Goal: Information Seeking & Learning: Compare options

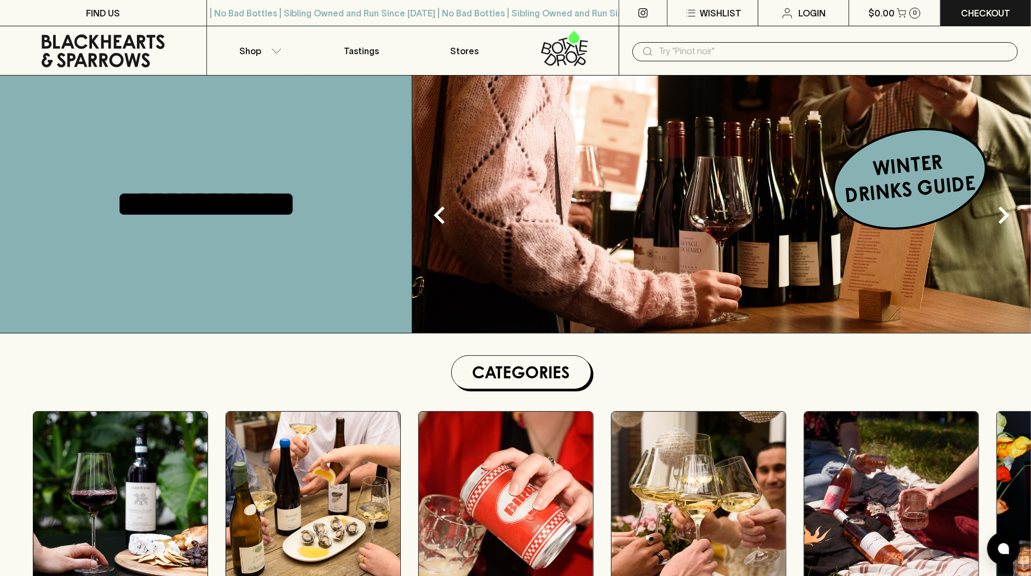
click at [963, 176] on img at bounding box center [721, 204] width 619 height 257
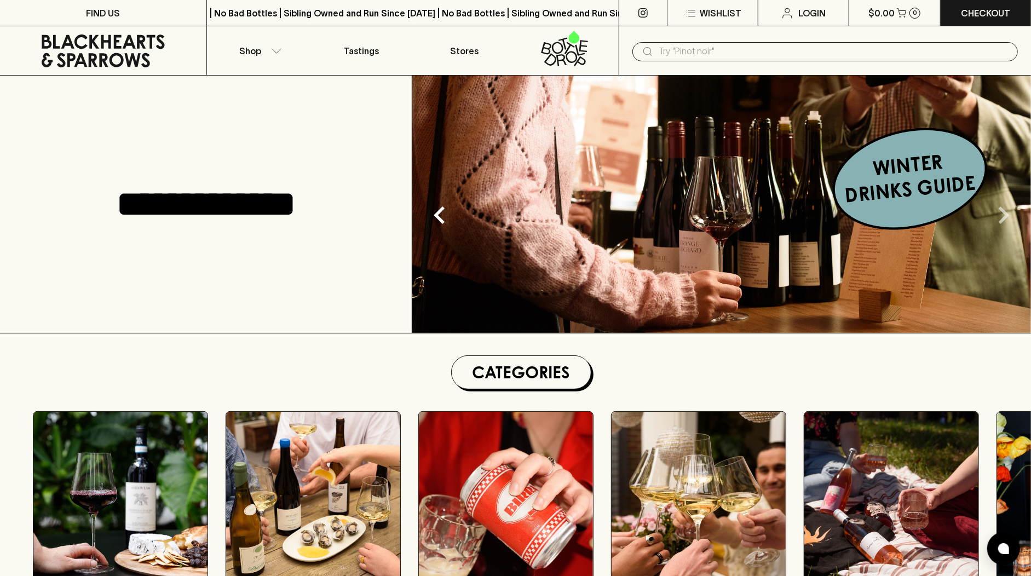
click at [1000, 212] on icon "Next" at bounding box center [1003, 215] width 35 height 35
click at [998, 221] on icon "Next" at bounding box center [1003, 215] width 35 height 35
click at [700, 237] on img at bounding box center [721, 204] width 619 height 257
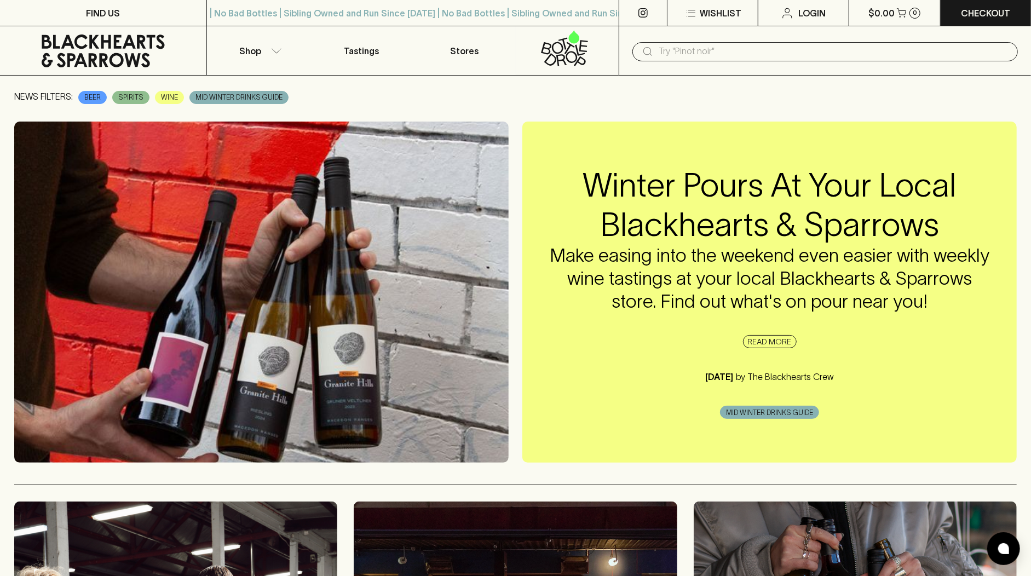
click at [134, 39] on icon at bounding box center [103, 50] width 190 height 33
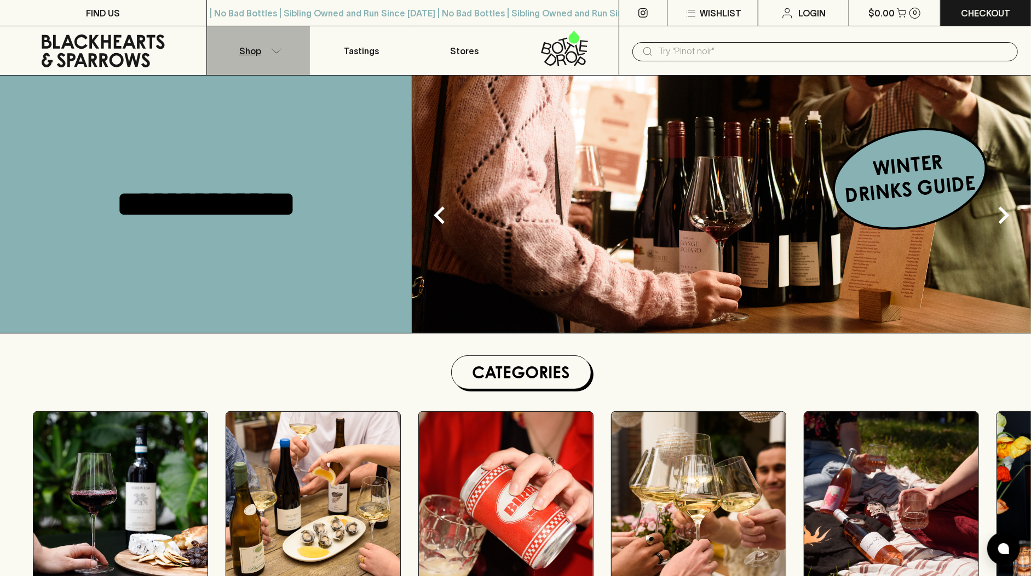
click at [236, 57] on button "Shop" at bounding box center [258, 50] width 103 height 49
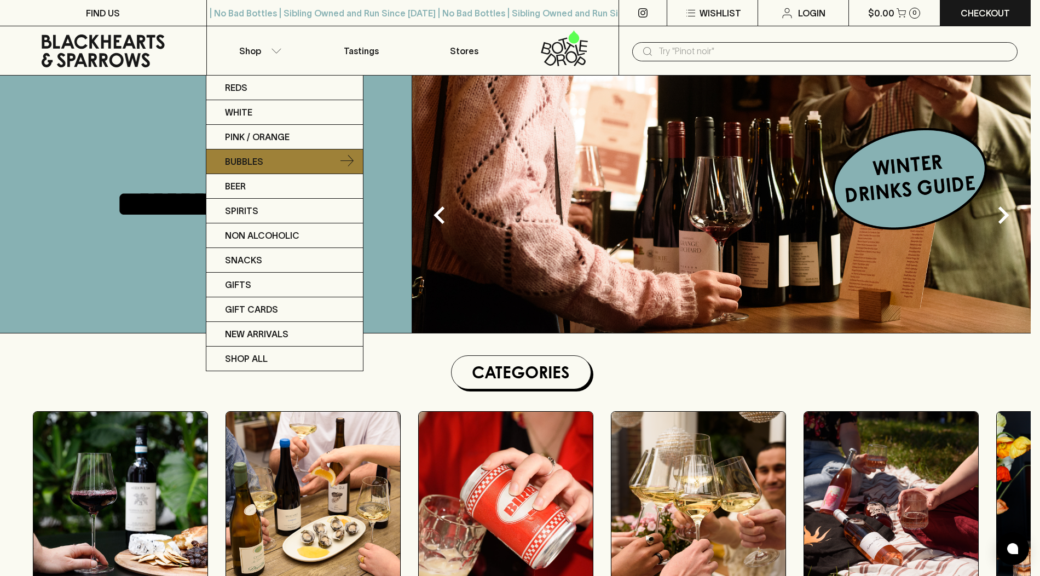
click at [261, 165] on p "Bubbles" at bounding box center [244, 161] width 38 height 13
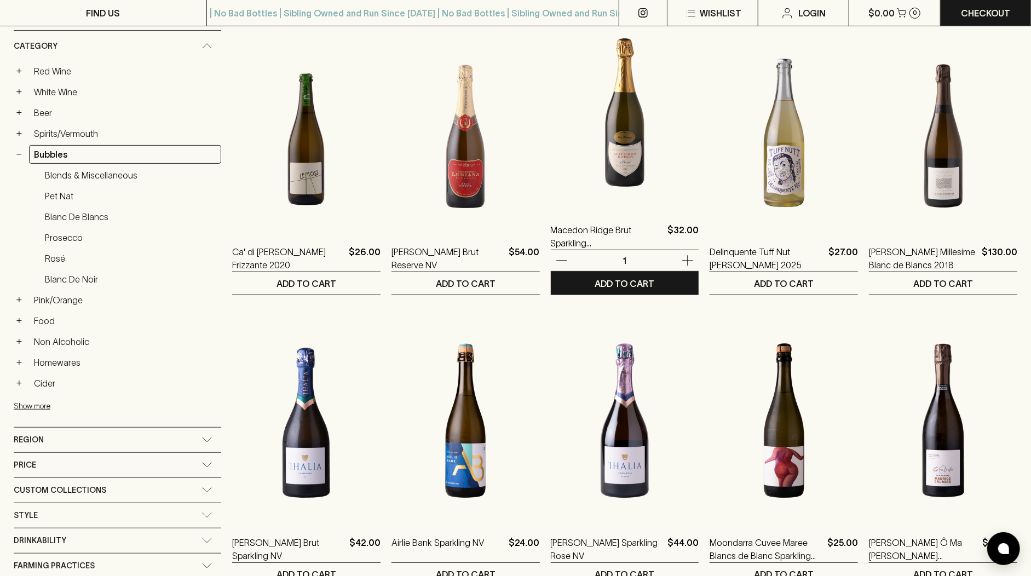
scroll to position [256, 0]
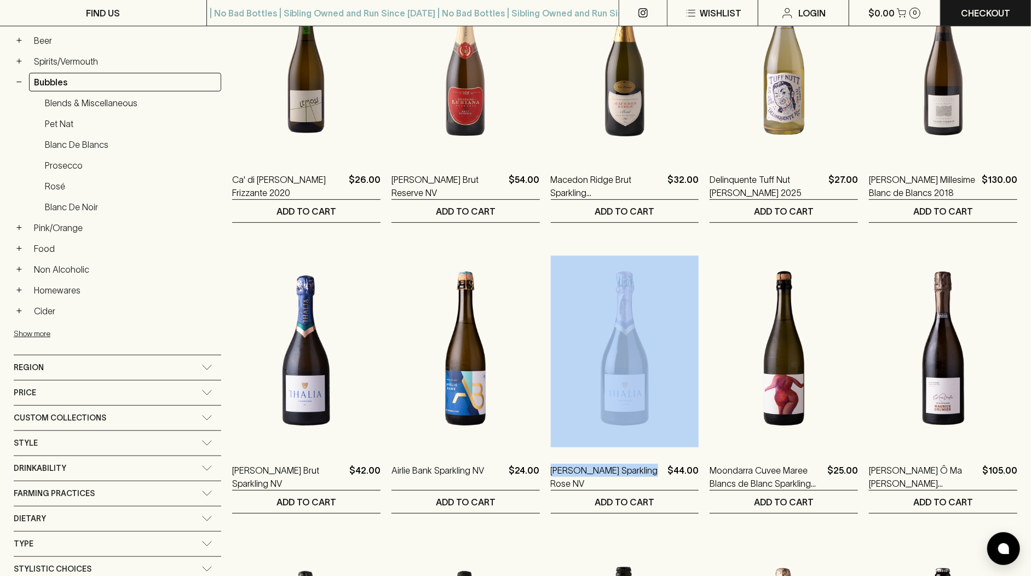
drag, startPoint x: 609, startPoint y: 447, endPoint x: 506, endPoint y: 450, distance: 103.5
click at [506, 450] on ol "Ca' di Rajo Lemoss Frizzante 2020 $26.00 1 ADD TO CART Stefano Lubiana Brut Res…" at bounding box center [624, 519] width 785 height 1152
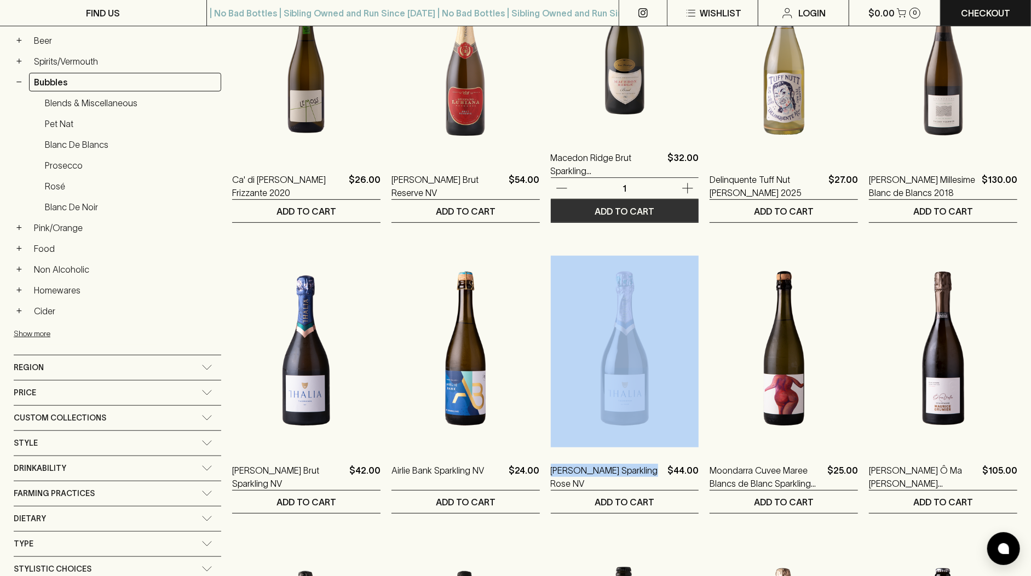
copy div "[PERSON_NAME] Sparkling Rose NV"
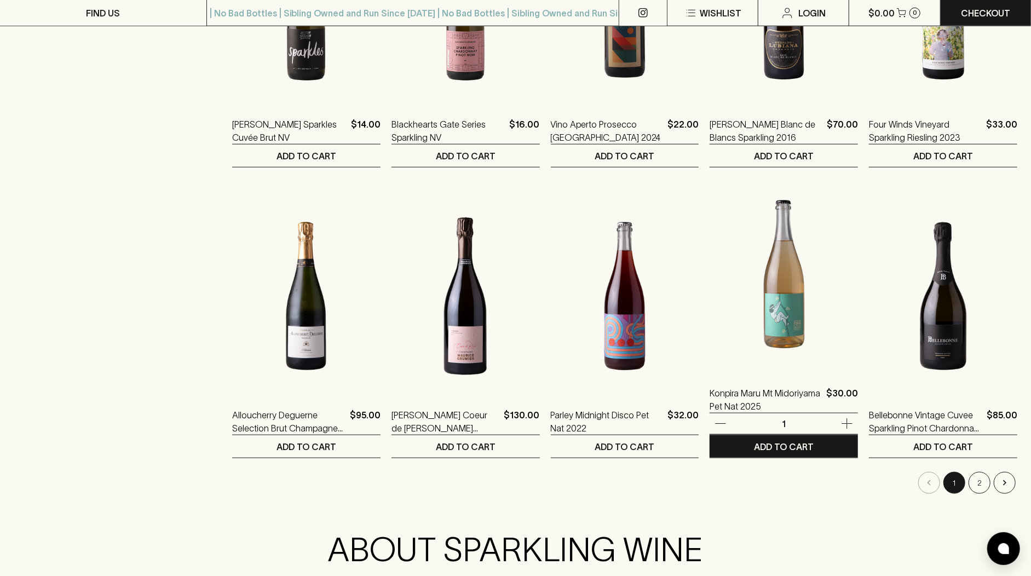
scroll to position [1033, 0]
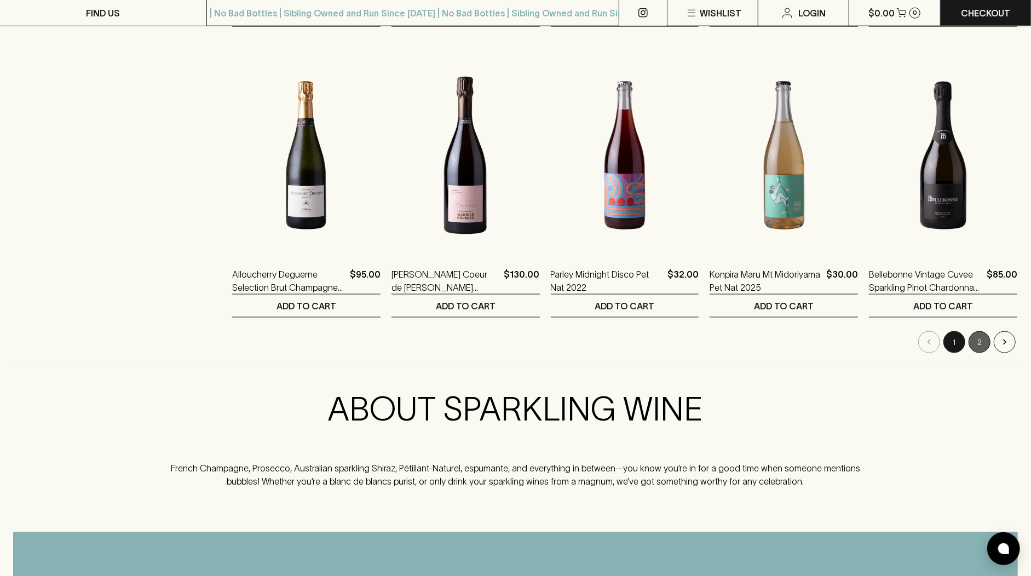
click at [977, 331] on button "2" at bounding box center [980, 342] width 22 height 22
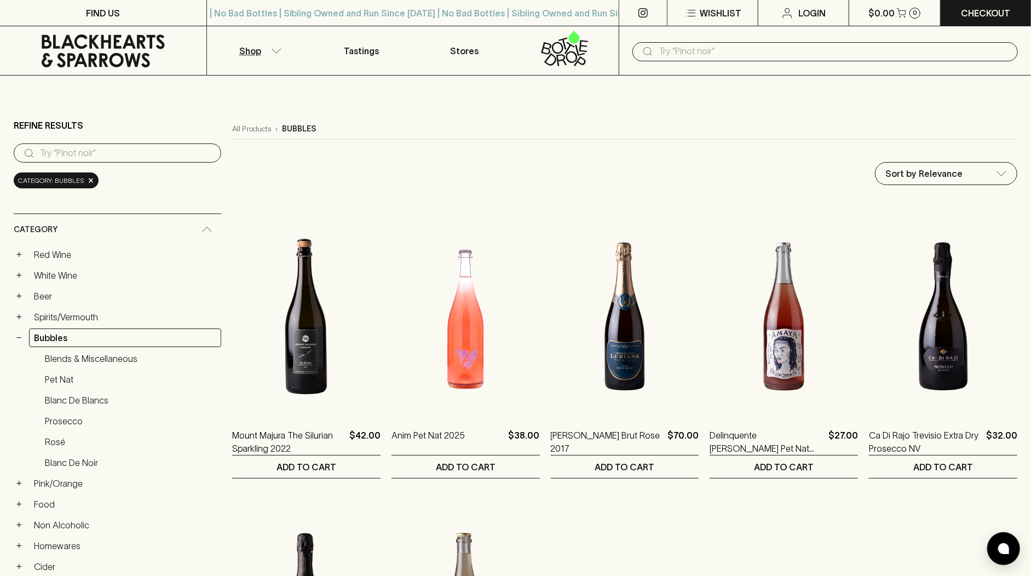
scroll to position [140, 0]
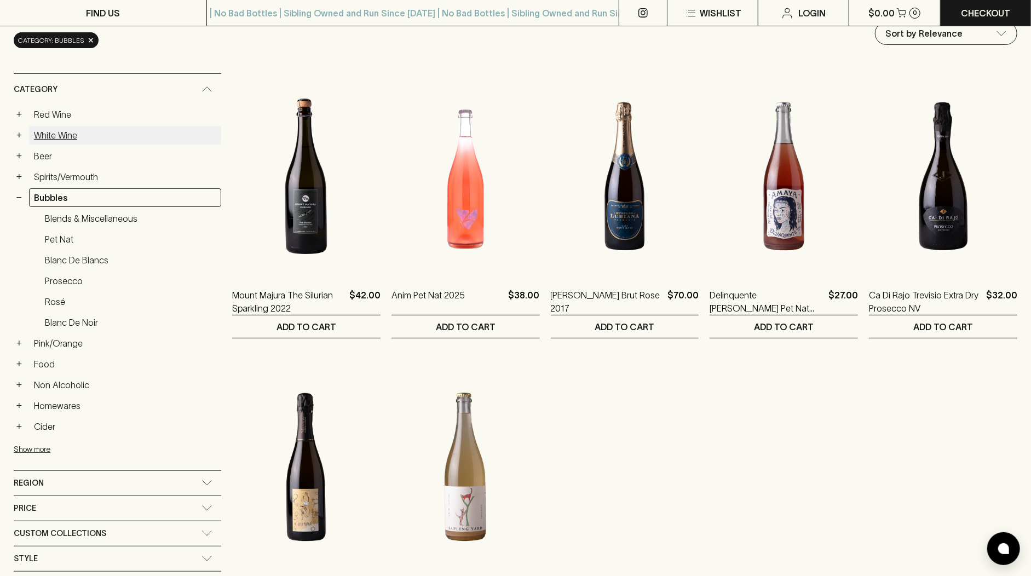
click at [94, 129] on link "White Wine" at bounding box center [125, 135] width 192 height 19
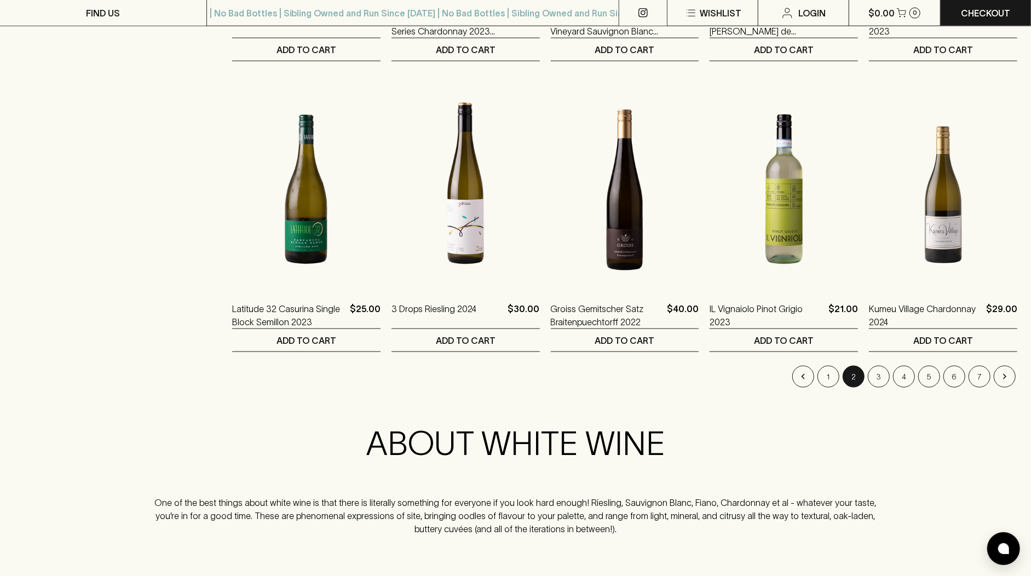
scroll to position [1006, 0]
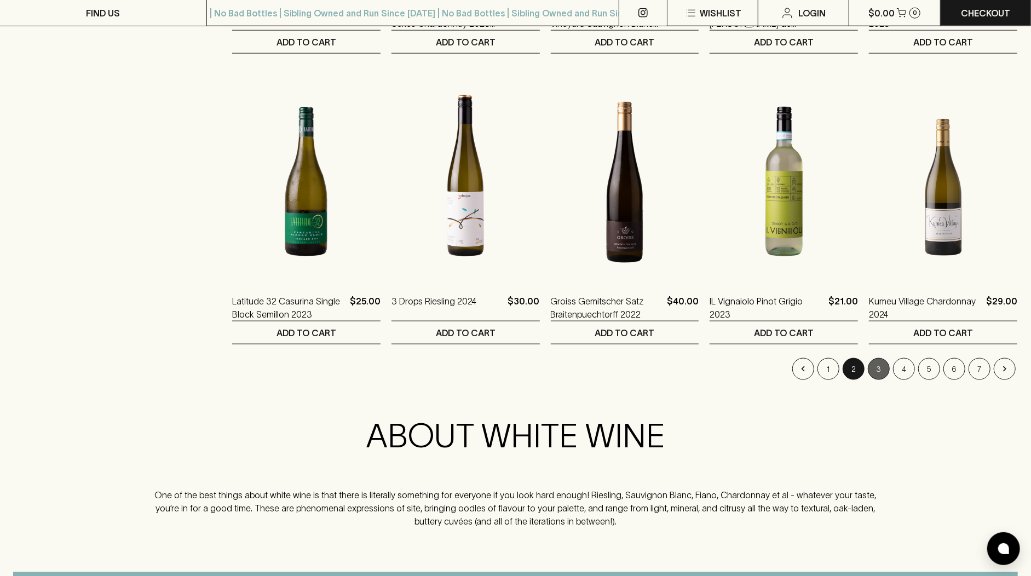
click at [884, 366] on button "3" at bounding box center [879, 369] width 22 height 22
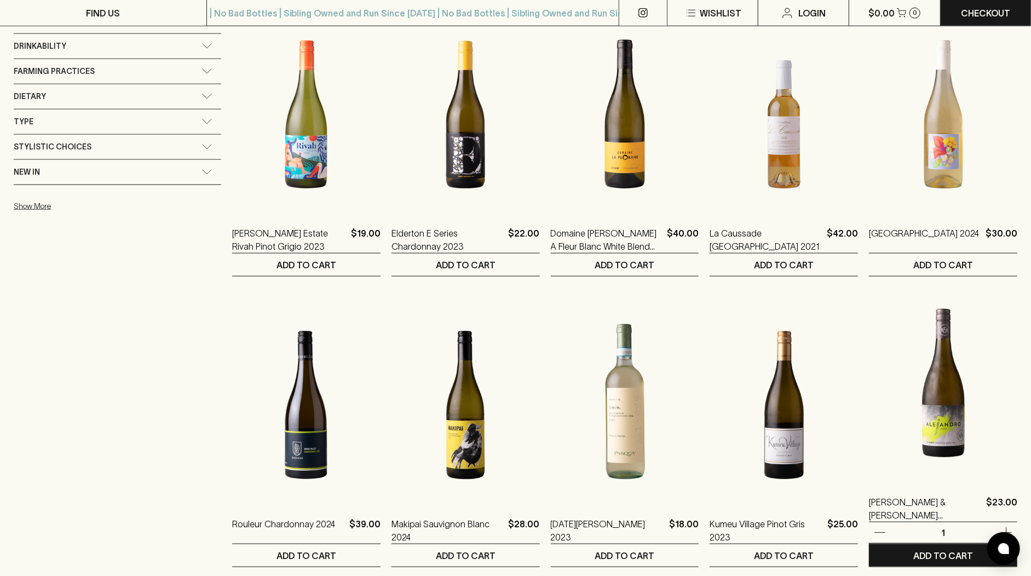
scroll to position [815, 0]
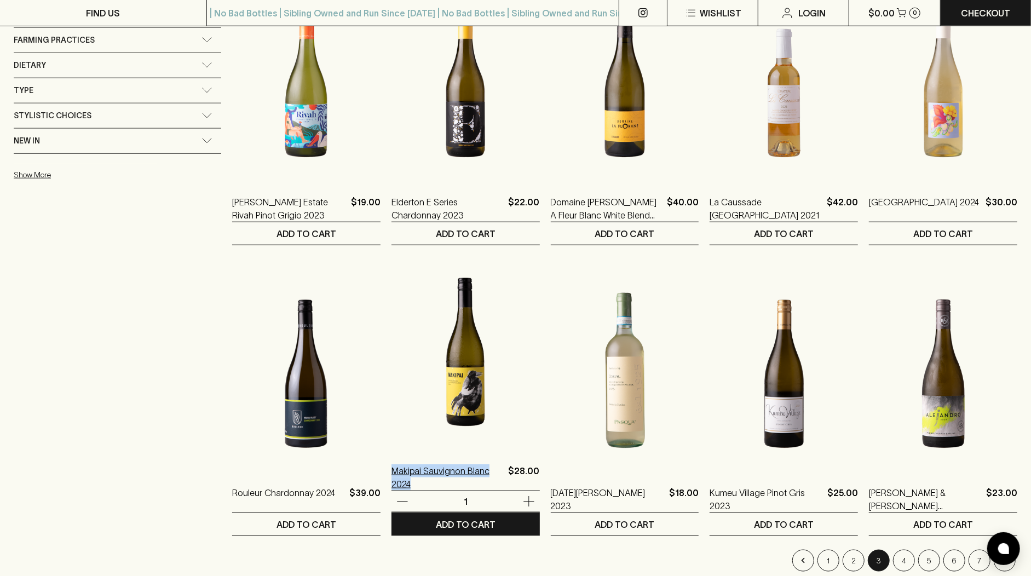
drag, startPoint x: 462, startPoint y: 468, endPoint x: 341, endPoint y: 468, distance: 121.0
click at [392, 468] on div "Makipai Sauvignon Blanc 2024 $28.00" at bounding box center [466, 477] width 148 height 26
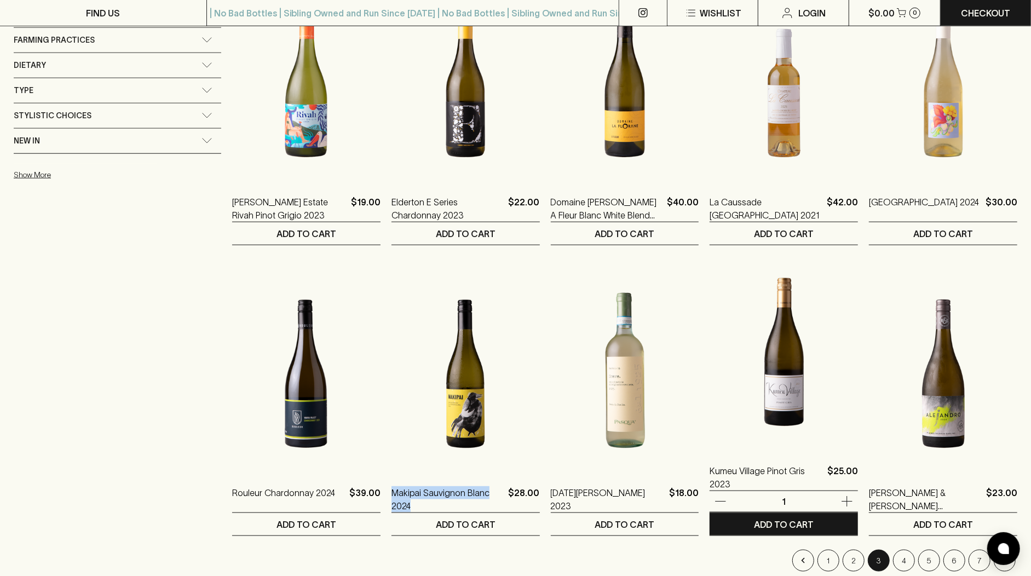
copy p "Makipai Sauvignon Blanc 2024"
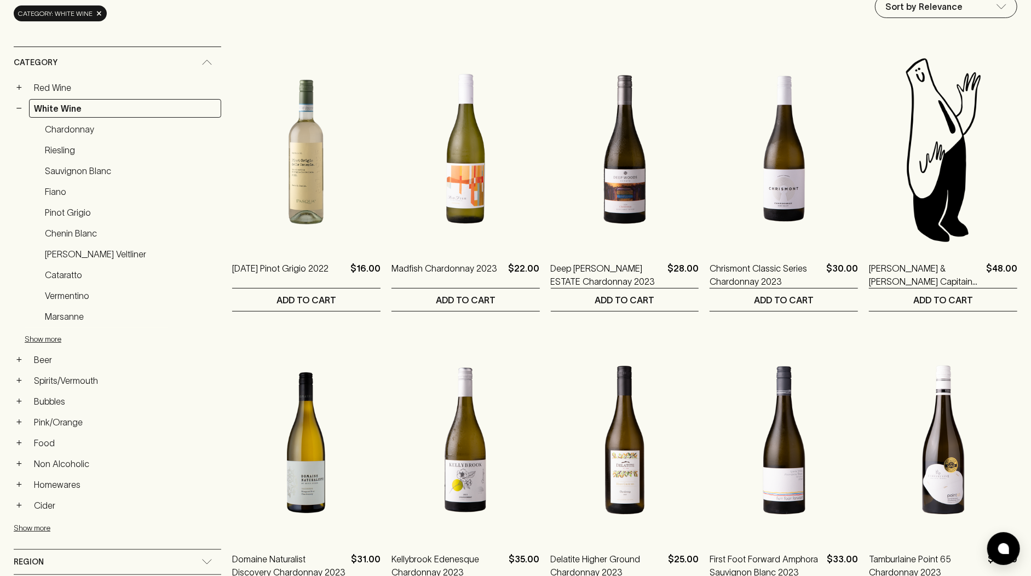
scroll to position [0, 0]
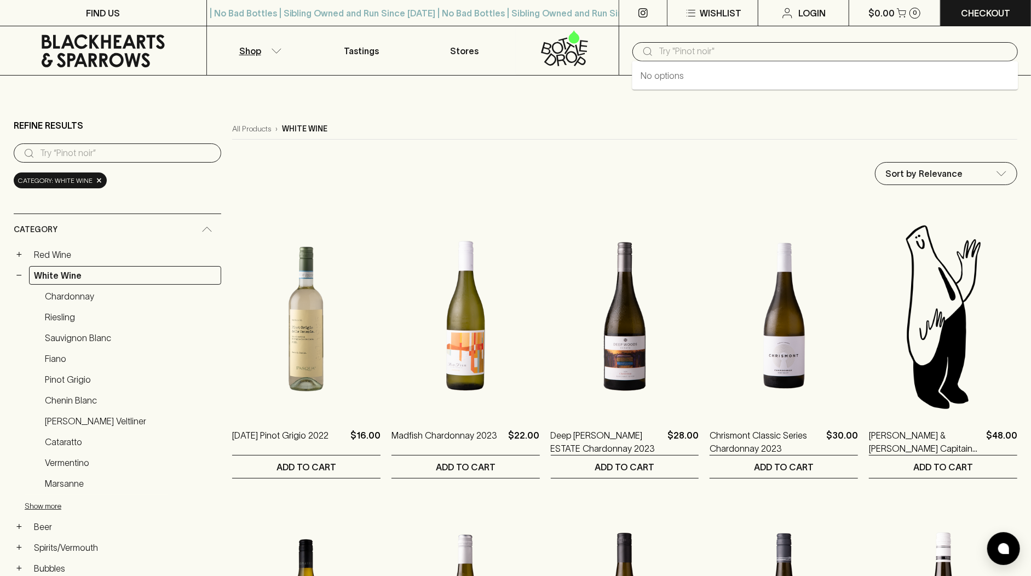
click at [680, 52] on input "text" at bounding box center [834, 52] width 350 height 18
paste input "Rosenvale Artist Series"
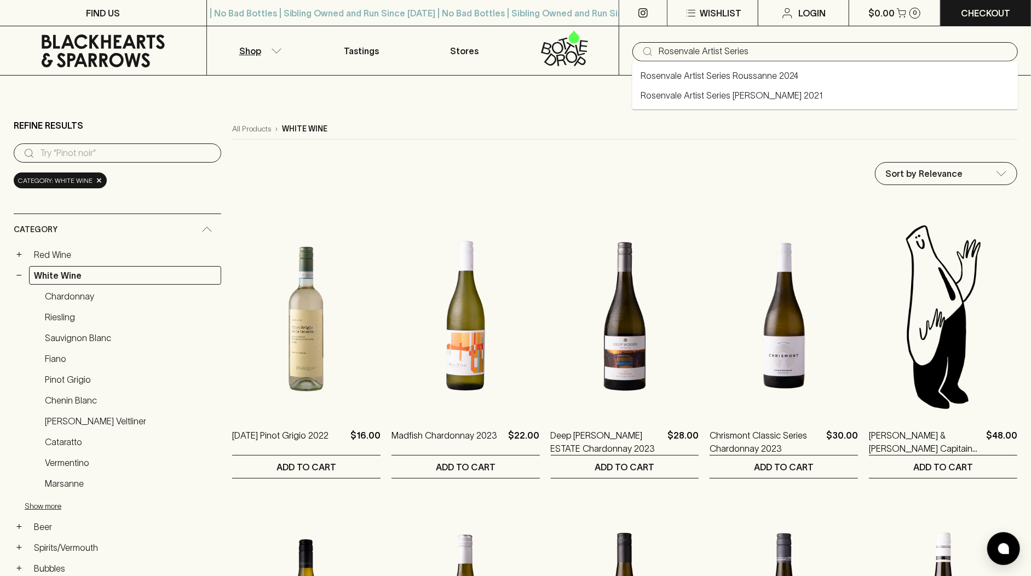
type input "Rosenvale Artist Series Roussanne 2024"
type input "Rosenvale Artist Series"
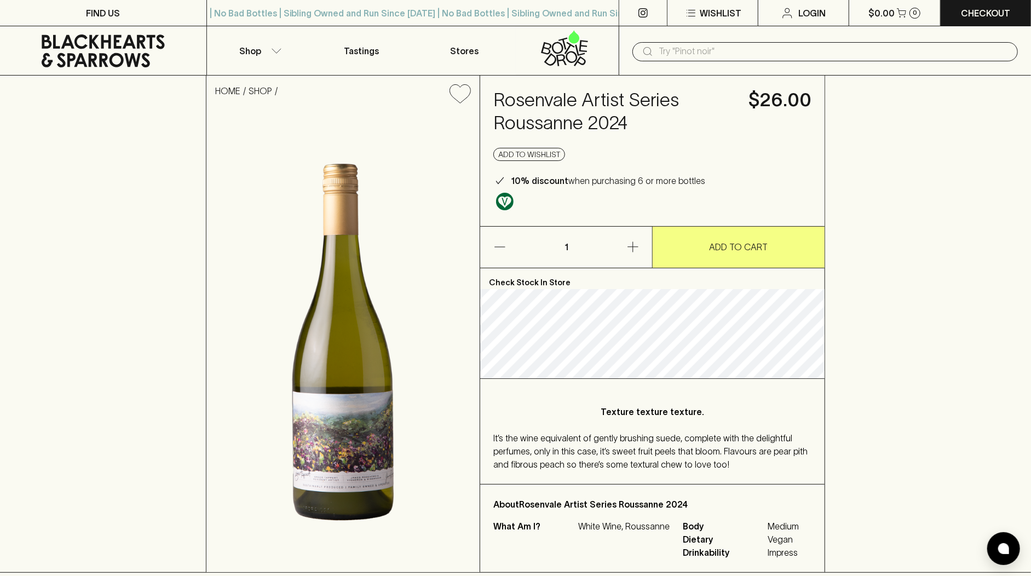
click at [655, 55] on div "​" at bounding box center [824, 51] width 385 height 19
paste input "Makipai Sauvignon Blanc 2024"
type input "Makipai Sauvignon Blanc 2024"
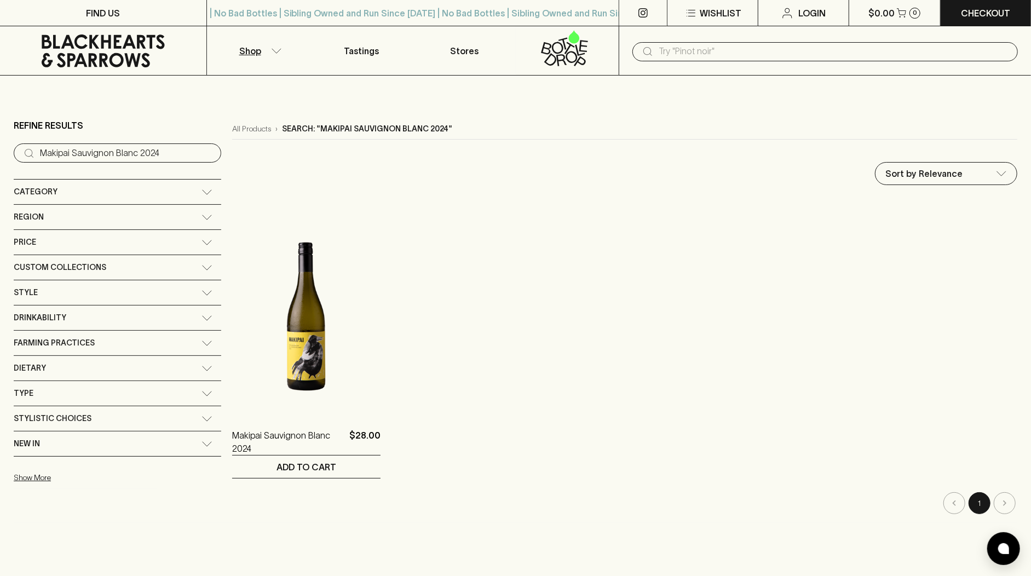
click at [536, 254] on ol "Makipai Sauvignon Blanc 2024 $28.00 1 ADD TO CART" at bounding box center [624, 339] width 785 height 280
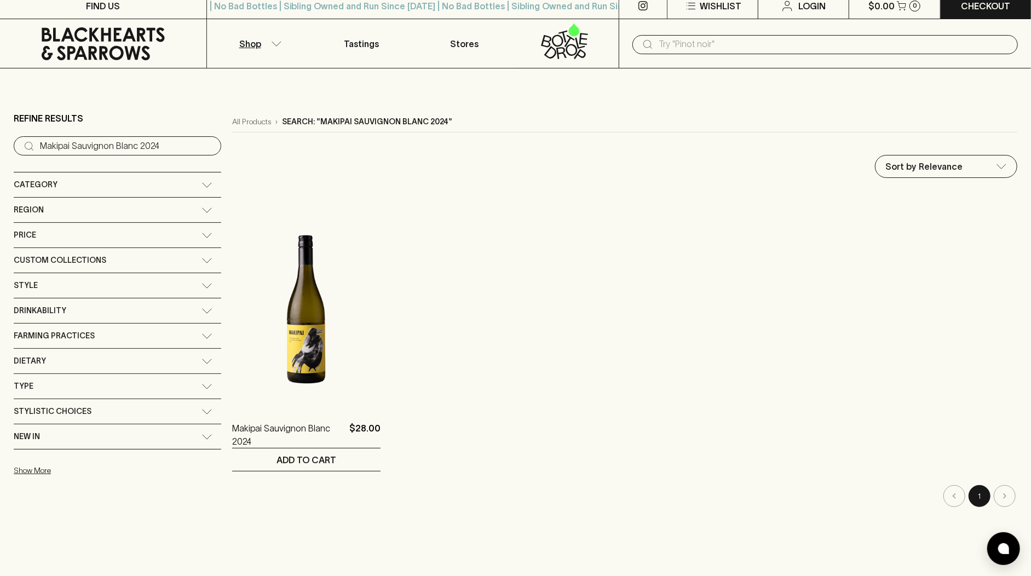
click at [113, 61] on link at bounding box center [103, 43] width 206 height 49
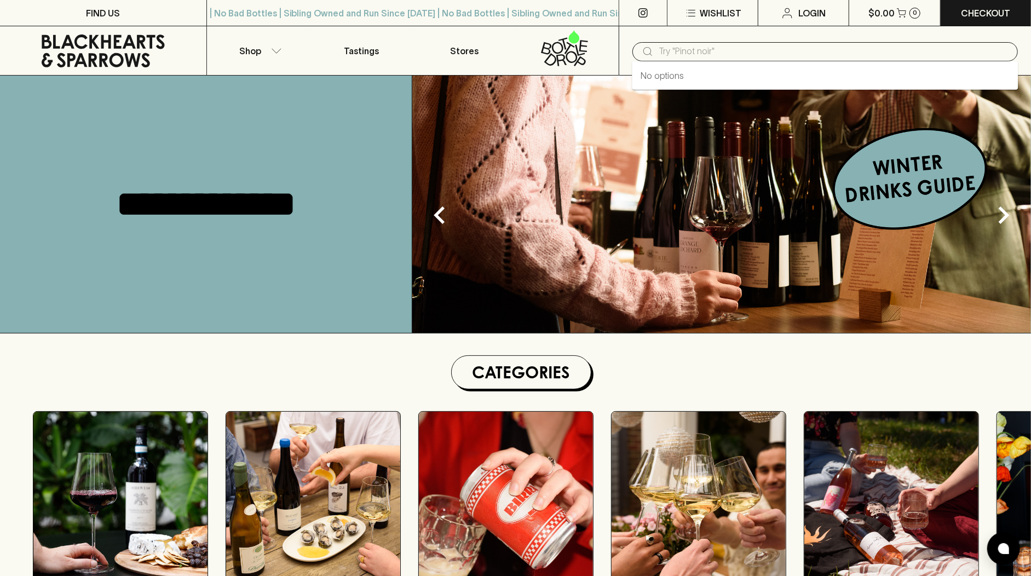
click at [665, 48] on input "text" at bounding box center [834, 52] width 350 height 18
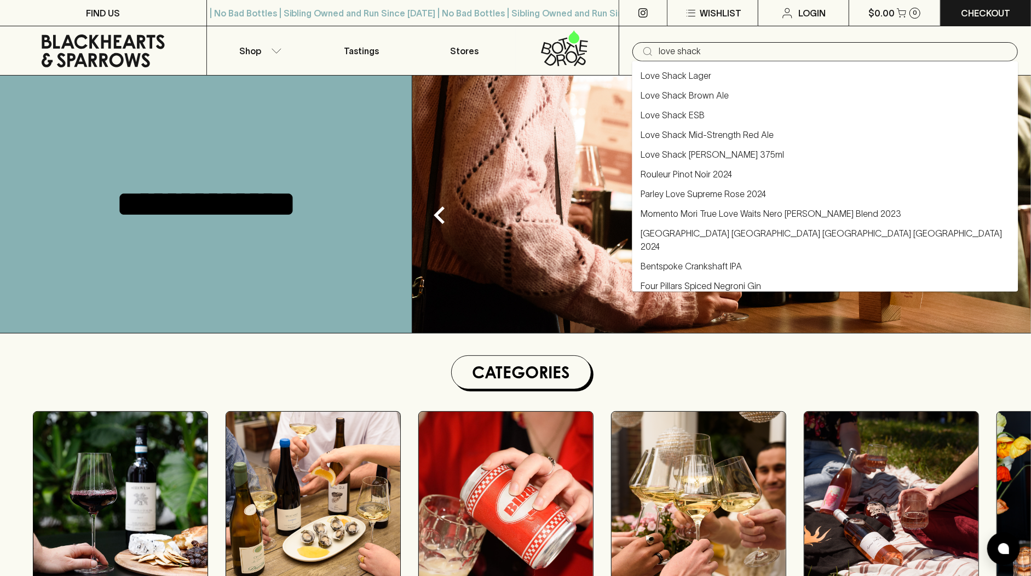
type input "love shack"
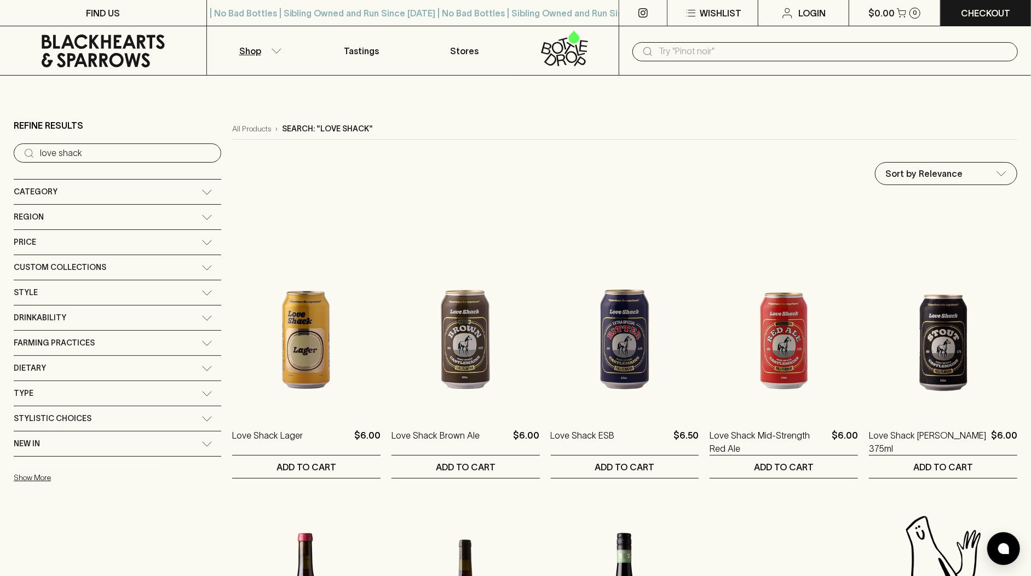
click at [685, 54] on input "text" at bounding box center [834, 52] width 350 height 18
type input "[PERSON_NAME]"
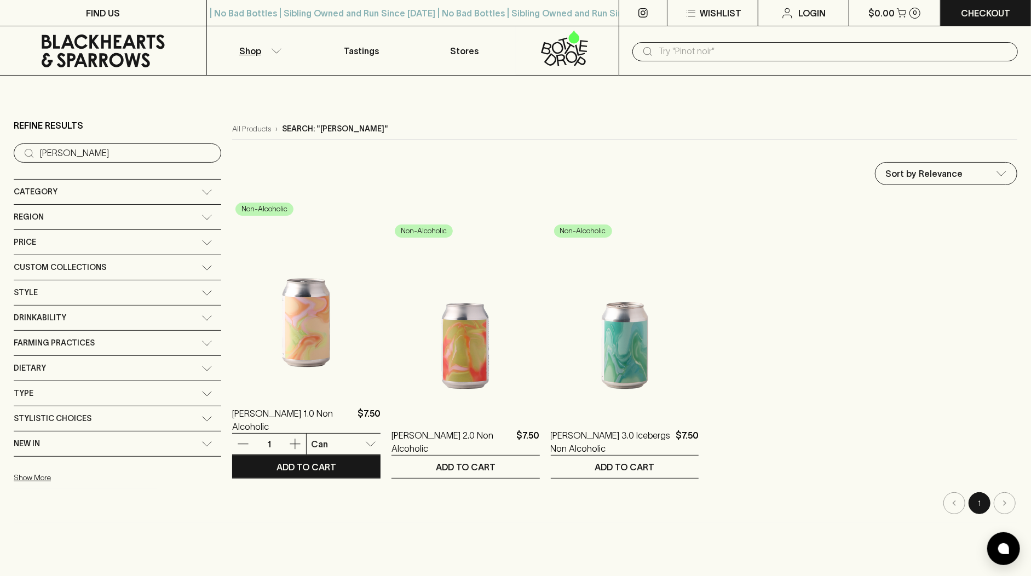
click at [279, 334] on img at bounding box center [306, 295] width 148 height 192
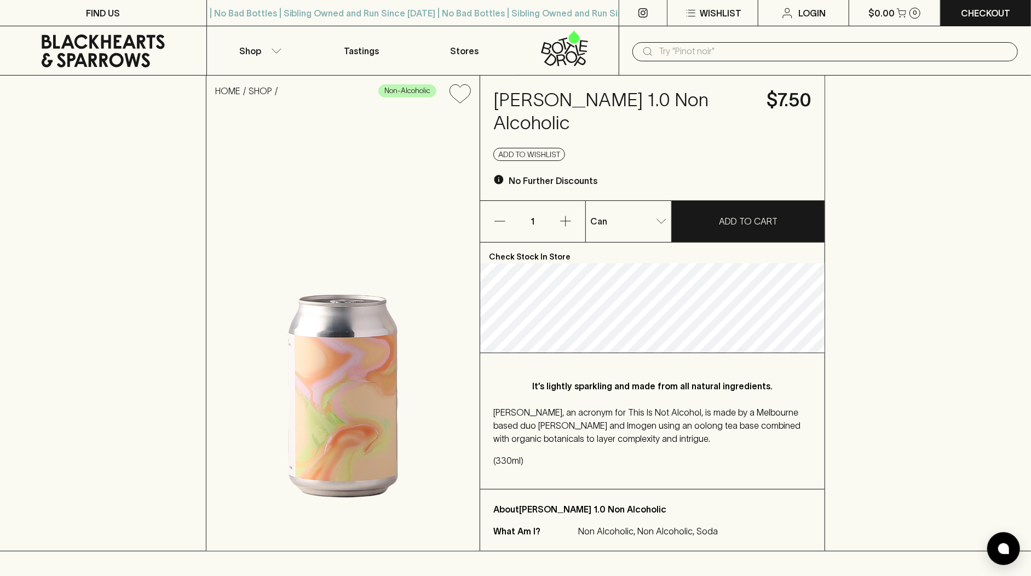
click at [420, 239] on img at bounding box center [342, 331] width 273 height 439
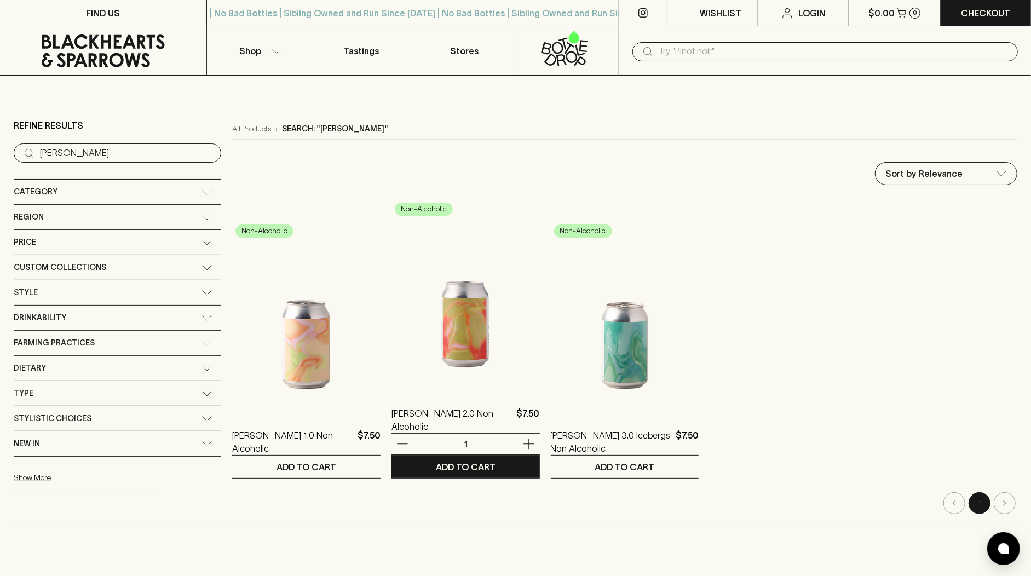
click at [421, 373] on img at bounding box center [466, 295] width 148 height 192
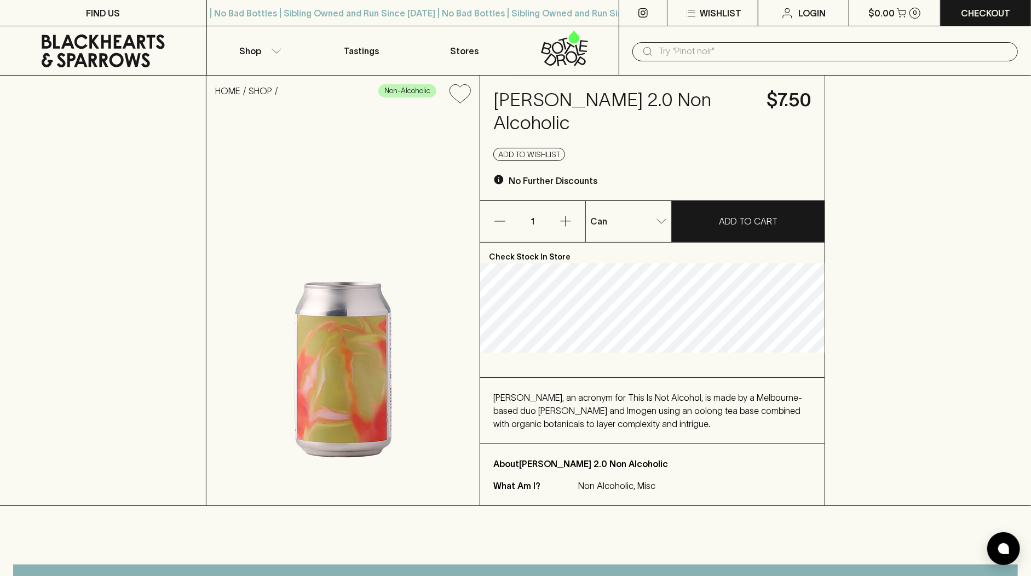
click at [733, 404] on div "[PERSON_NAME], an acronym for This Is Not Alcohol, is made by a Melbourne-based…" at bounding box center [652, 410] width 318 height 39
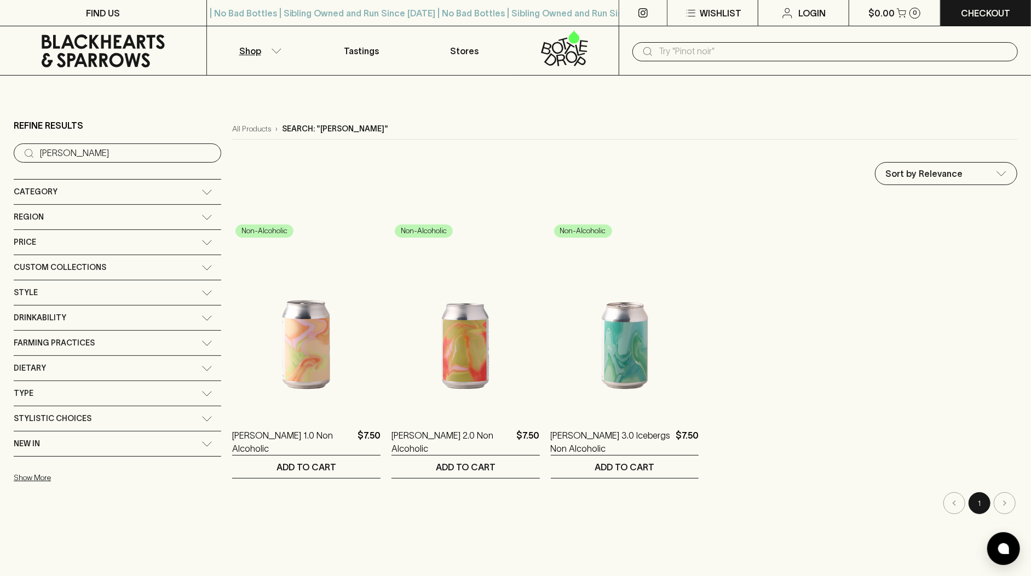
click at [580, 356] on img at bounding box center [625, 317] width 148 height 192
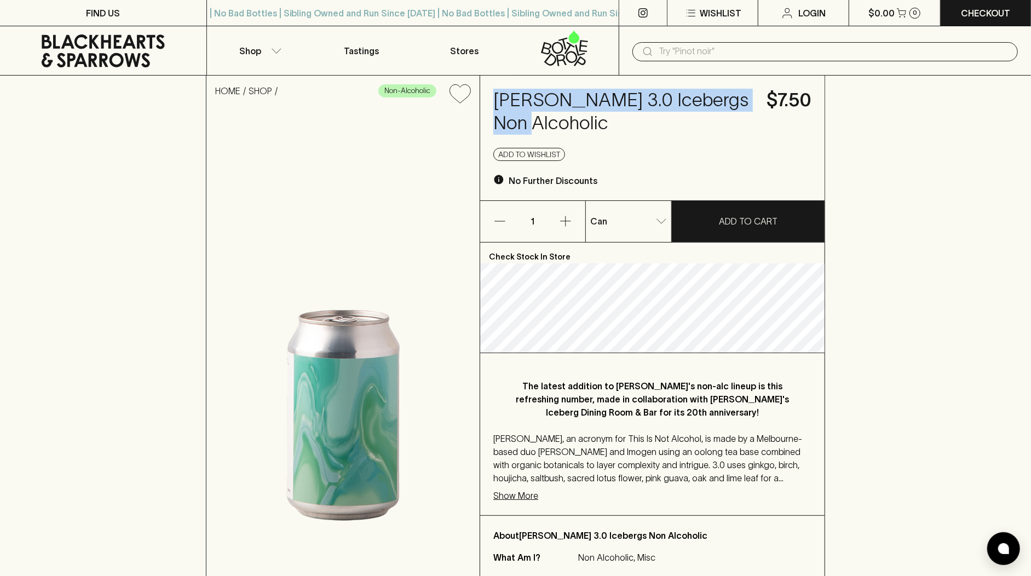
drag, startPoint x: 498, startPoint y: 99, endPoint x: 660, endPoint y: 114, distance: 162.3
click at [660, 114] on h4 "[PERSON_NAME] 3.0 Icebergs Non Alcoholic" at bounding box center [623, 112] width 260 height 46
copy h4 "[PERSON_NAME] 3.0 Icebergs Non Alcoholic"
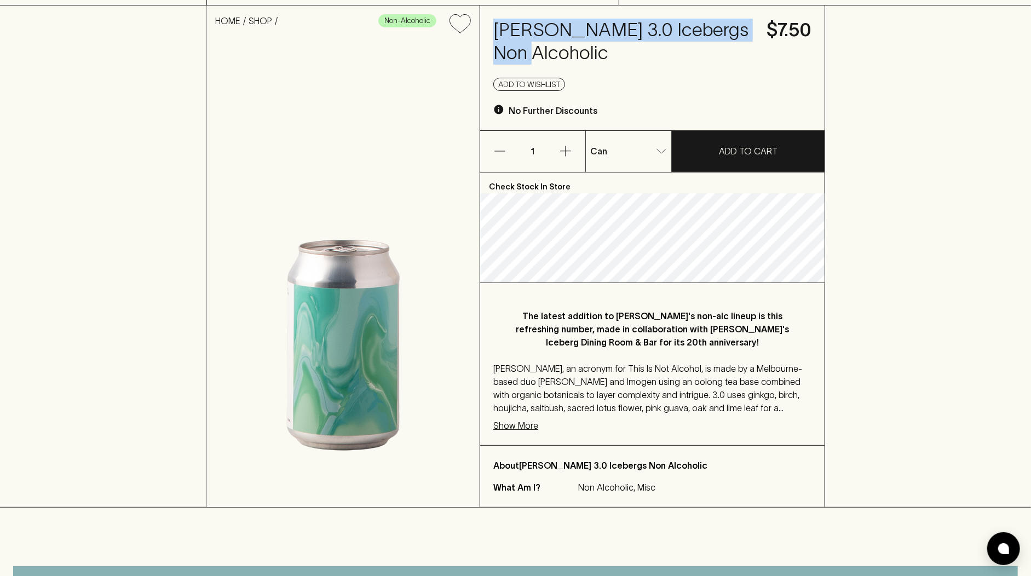
scroll to position [62, 0]
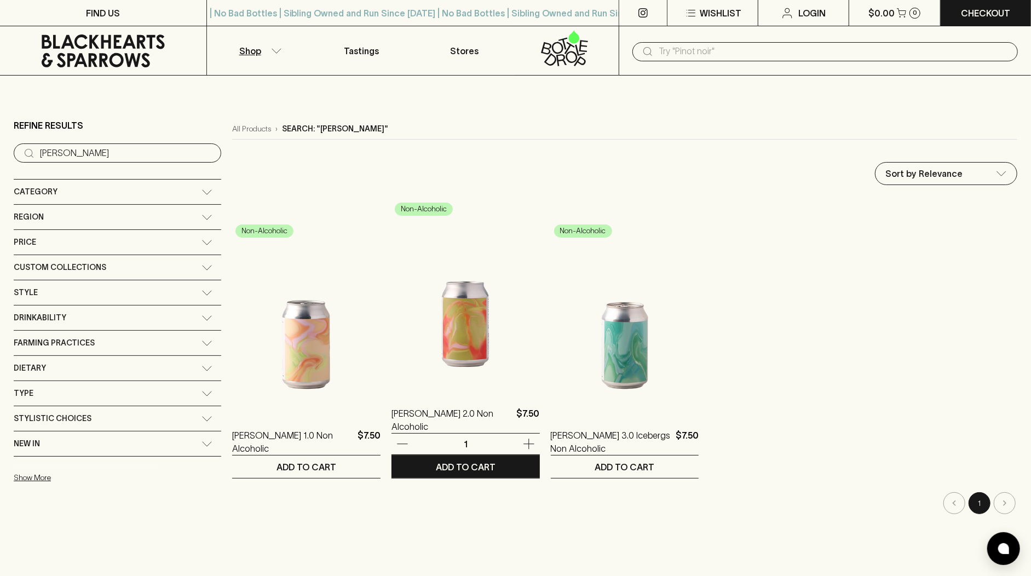
click at [431, 318] on img at bounding box center [466, 295] width 148 height 192
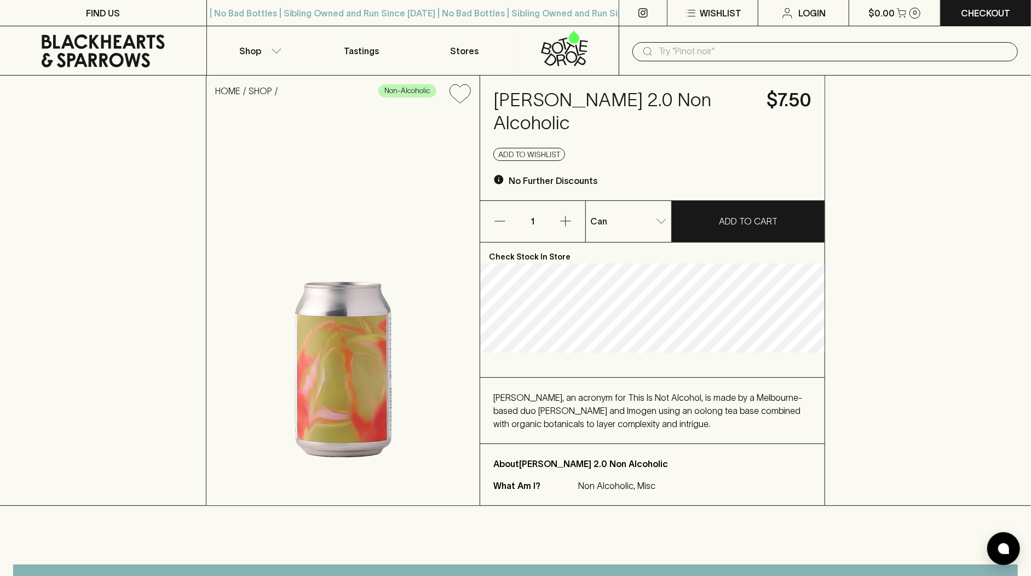
click at [146, 45] on icon at bounding box center [103, 50] width 190 height 33
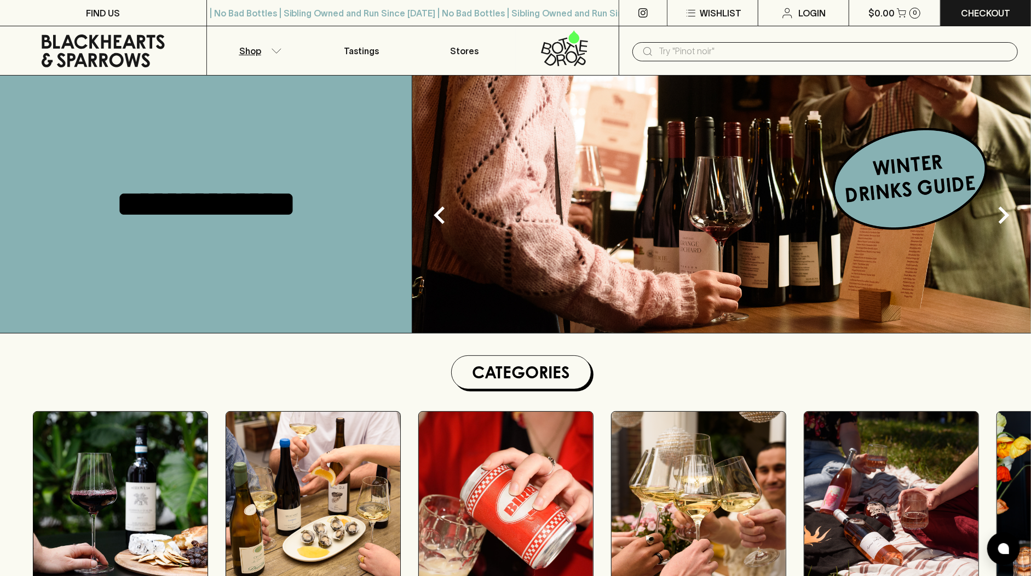
click at [251, 53] on p "Shop" at bounding box center [250, 50] width 22 height 13
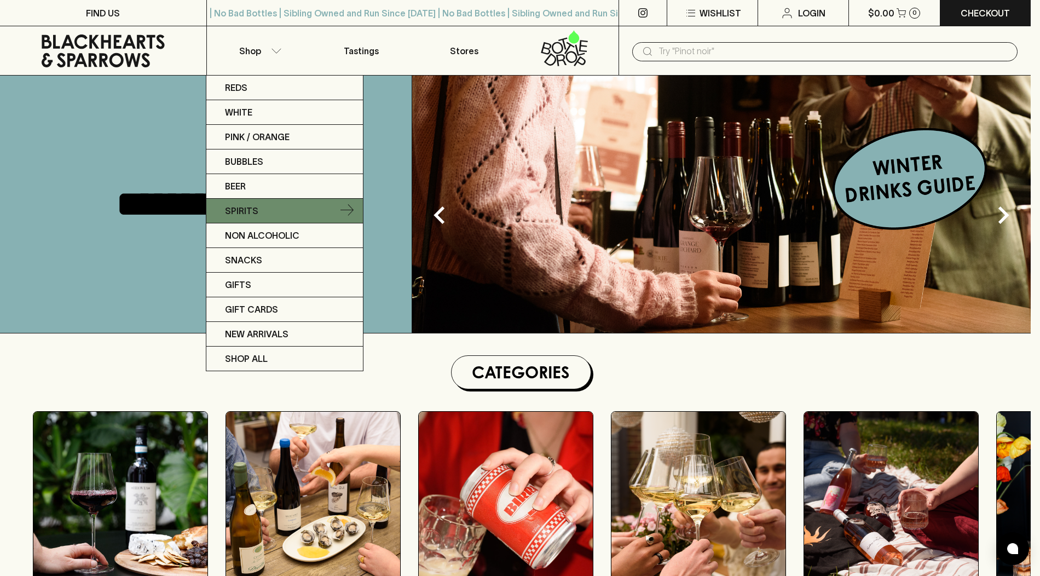
click at [279, 211] on link "Spirits" at bounding box center [284, 211] width 157 height 25
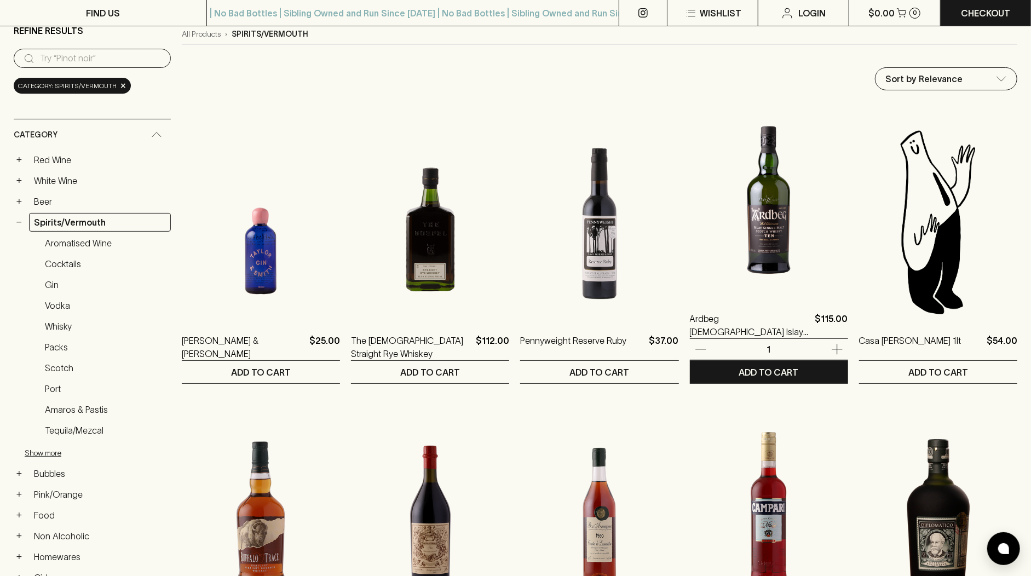
scroll to position [87, 0]
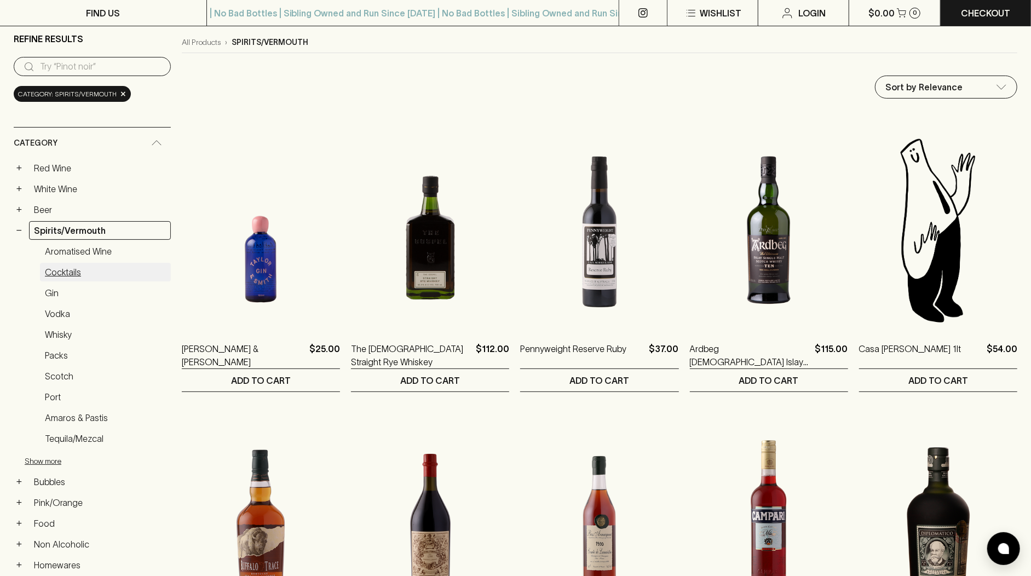
click at [110, 263] on link "Cocktails" at bounding box center [105, 272] width 131 height 19
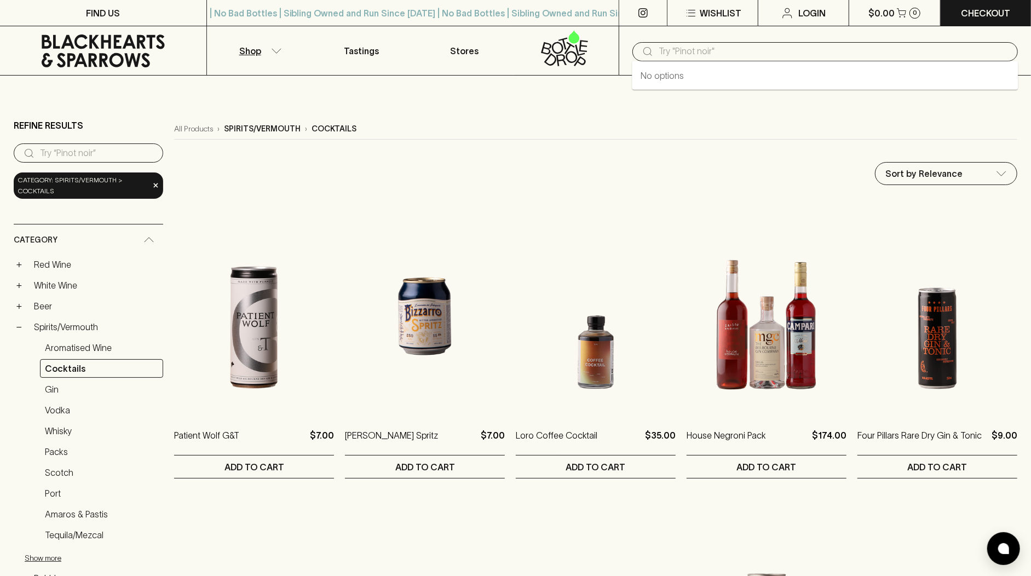
click at [700, 51] on input "text" at bounding box center [834, 52] width 350 height 18
type input "[PERSON_NAME]"
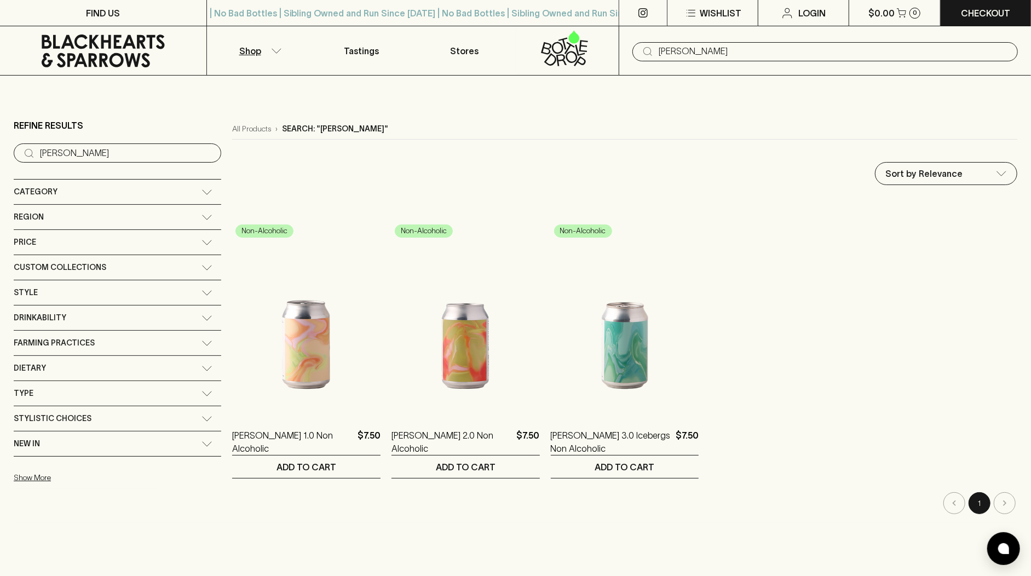
type input "[PERSON_NAME]"
click at [139, 52] on icon at bounding box center [103, 50] width 190 height 33
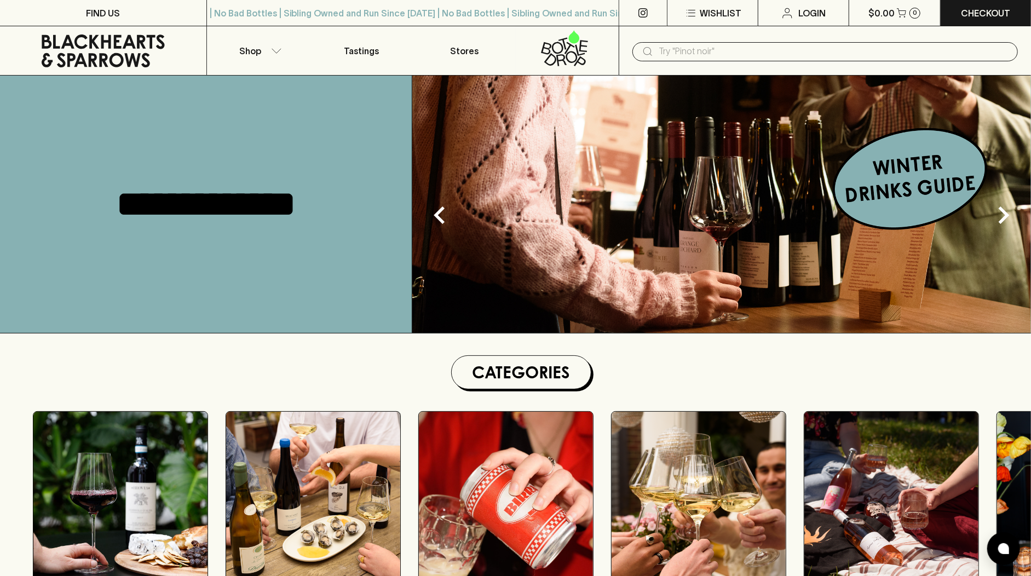
click at [675, 48] on input "text" at bounding box center [834, 52] width 350 height 18
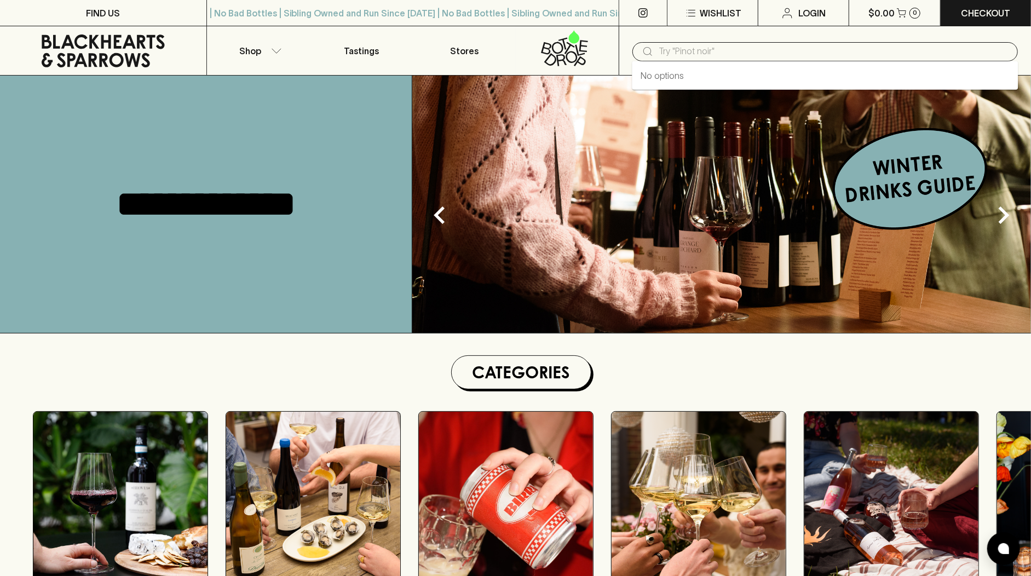
paste input "Jansz Premium Cuvée NV"
type input "Jansz Premium Cuvée NV"
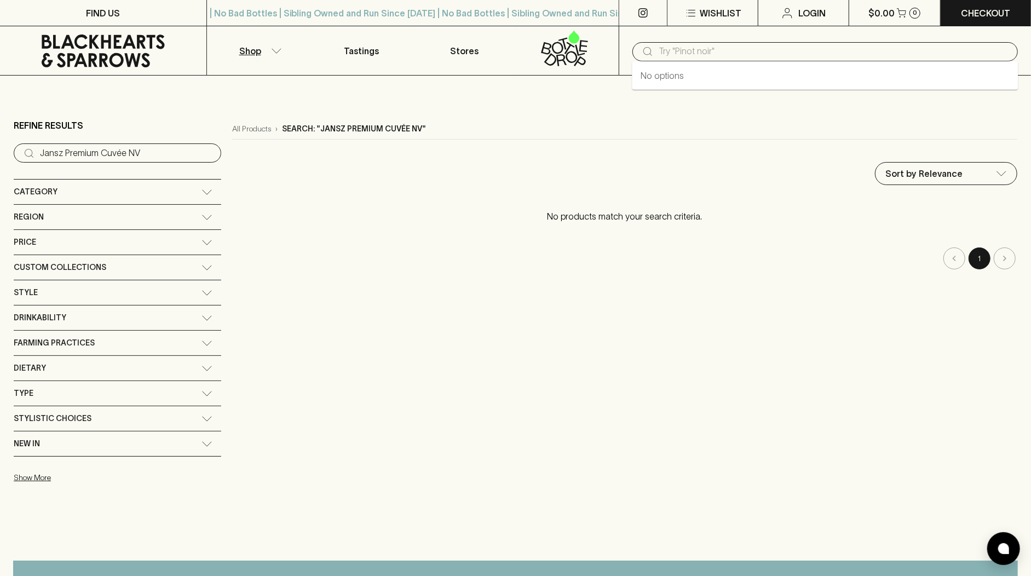
click at [712, 55] on input "text" at bounding box center [834, 52] width 350 height 18
paste input "Jansz Premium Cuvée NV"
type input "Jansz"
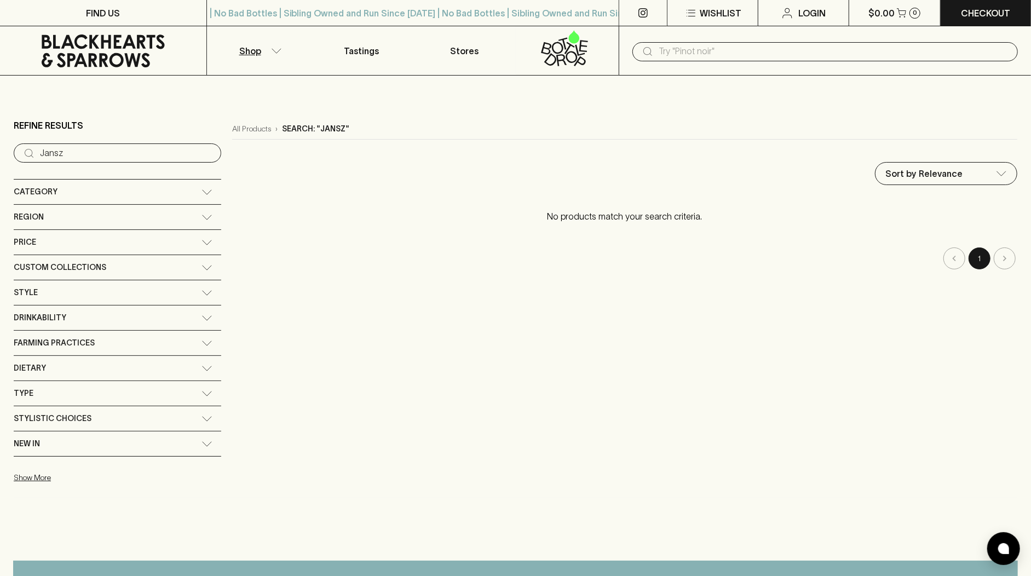
paste input "Redbank [PERSON_NAME] Cuvée"
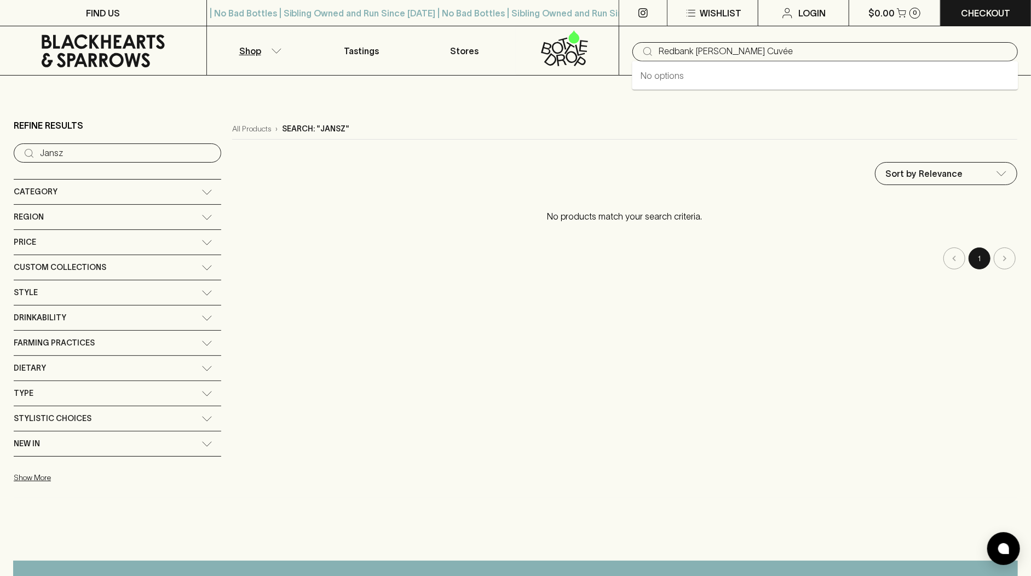
type input "Redbank [PERSON_NAME] Cuvée"
type input "Redbank"
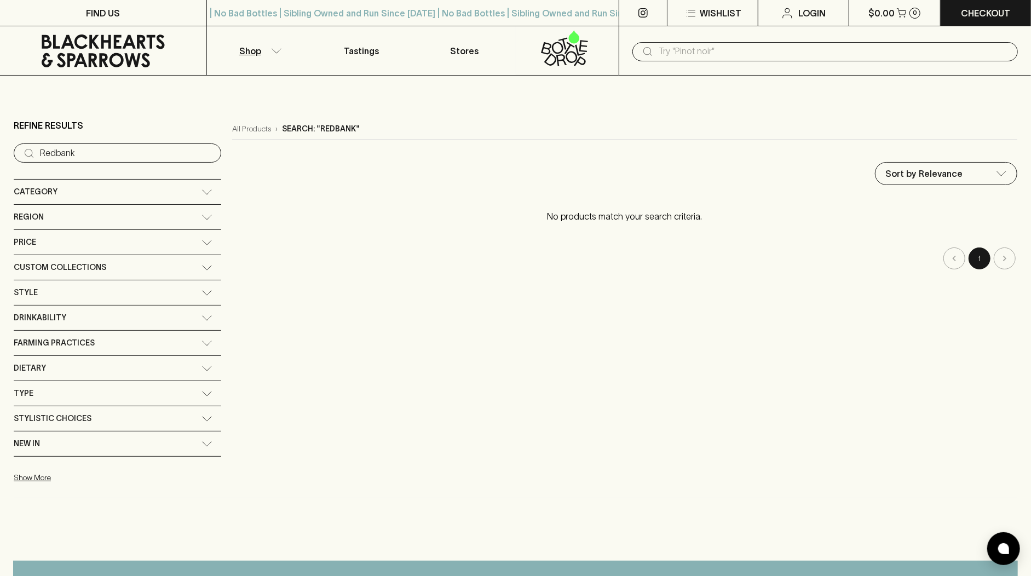
paste input "Wolf Blass Red Label Chardonnay Pinot Noir Premium Cuvée NV"
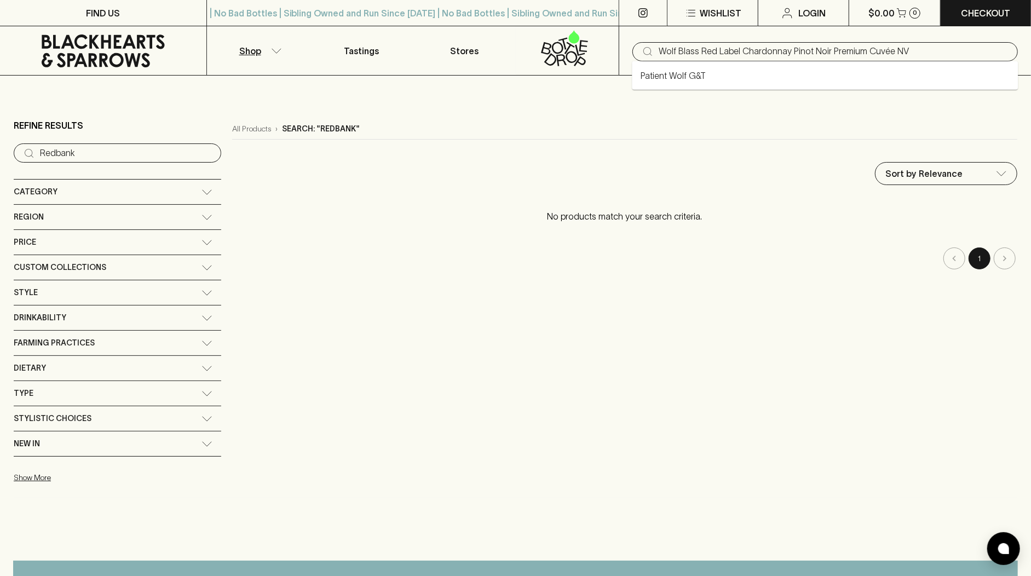
drag, startPoint x: 910, startPoint y: 54, endPoint x: 738, endPoint y: 50, distance: 171.4
click at [738, 50] on input "Wolf Blass Red Label Chardonnay Pinot Noir Premium Cuvée NV" at bounding box center [834, 52] width 350 height 18
type input "Wolf Blass Red Label"
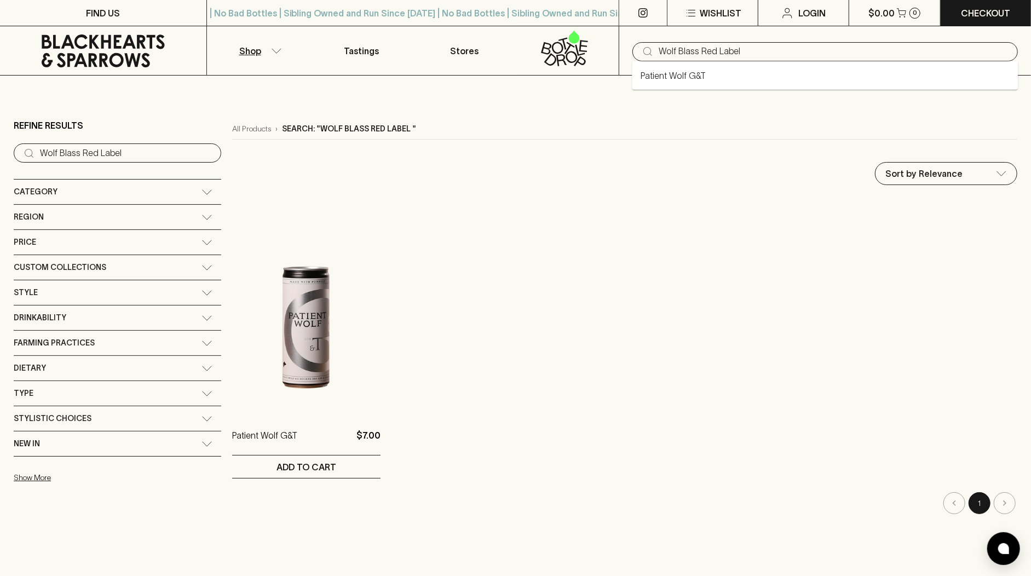
drag, startPoint x: 768, startPoint y: 55, endPoint x: 518, endPoint y: 51, distance: 249.7
click at [518, 51] on div "Shop Tastings Stores ​ Wolf Blass Red Label" at bounding box center [515, 50] width 1031 height 49
click at [83, 189] on div "Category" at bounding box center [108, 192] width 188 height 14
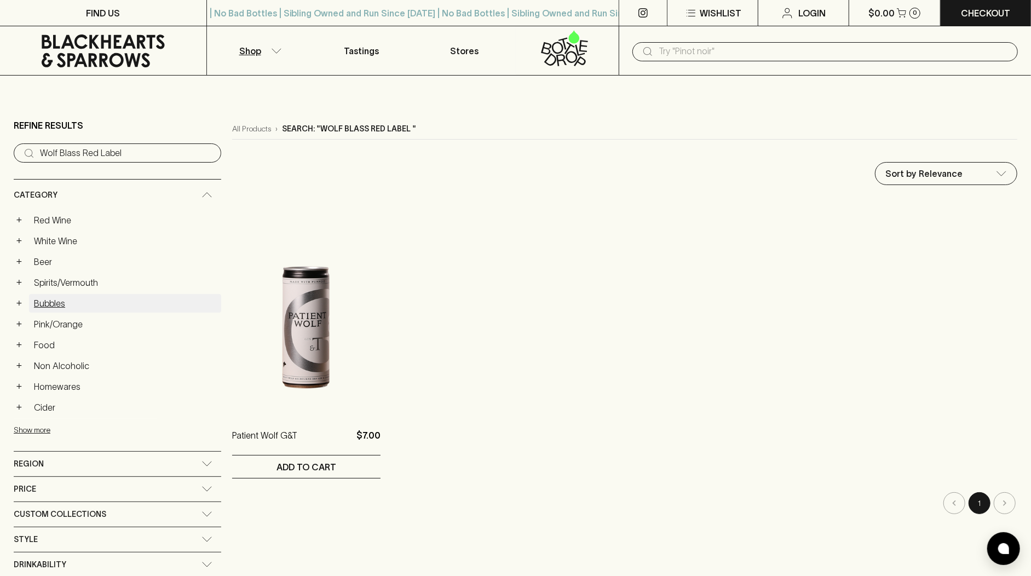
click at [88, 297] on link "Bubbles" at bounding box center [125, 303] width 192 height 19
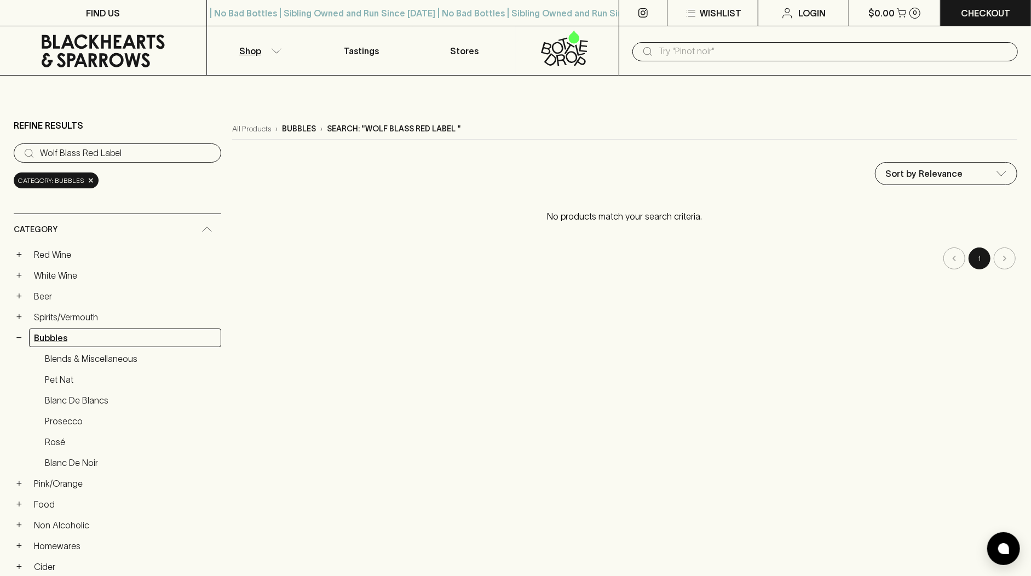
click at [128, 335] on link "Bubbles" at bounding box center [125, 338] width 192 height 19
click at [82, 43] on icon at bounding box center [103, 50] width 190 height 33
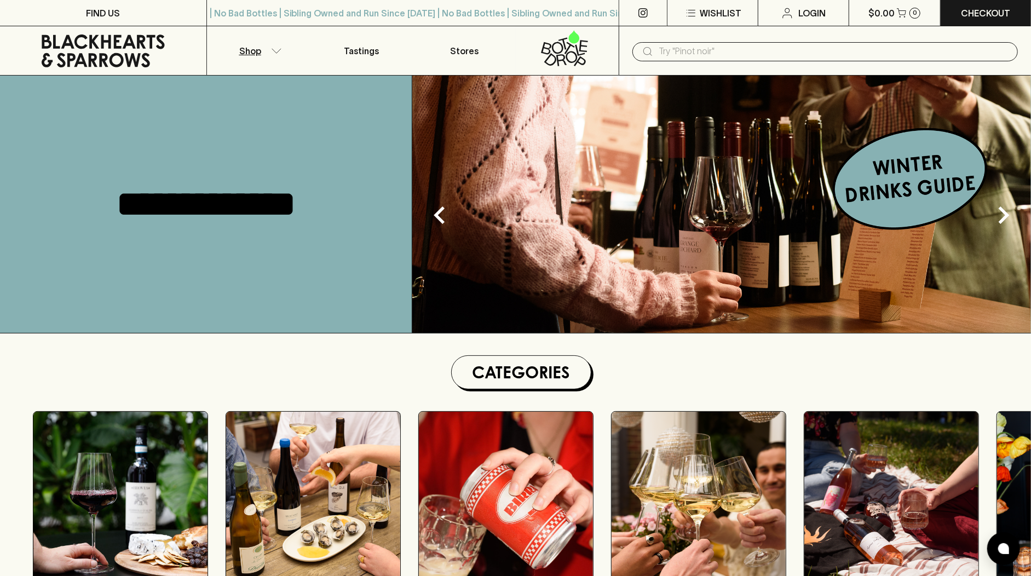
click at [257, 41] on button "Shop" at bounding box center [258, 50] width 103 height 49
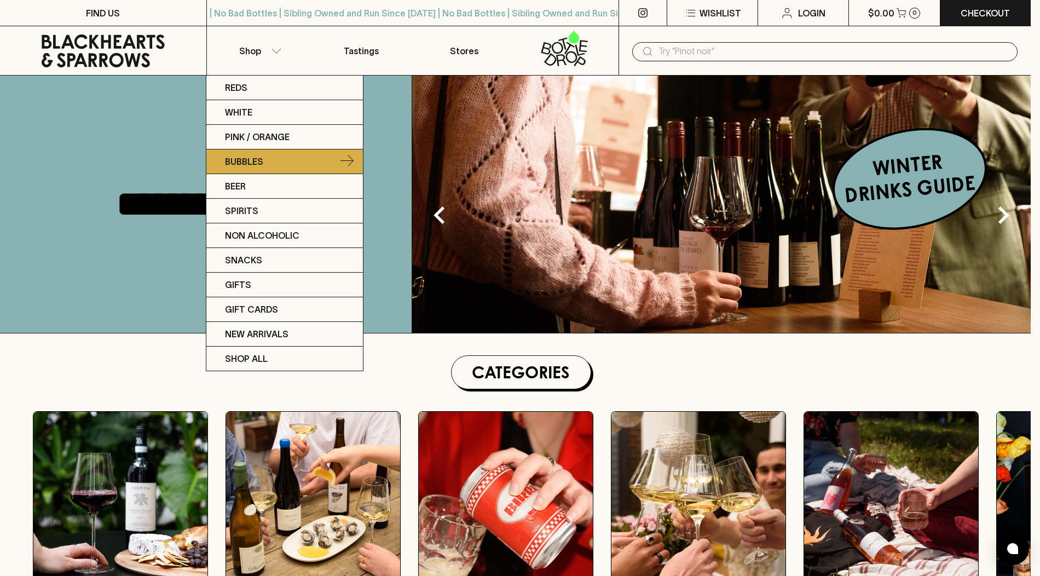
click at [271, 158] on link "Bubbles" at bounding box center [284, 161] width 157 height 25
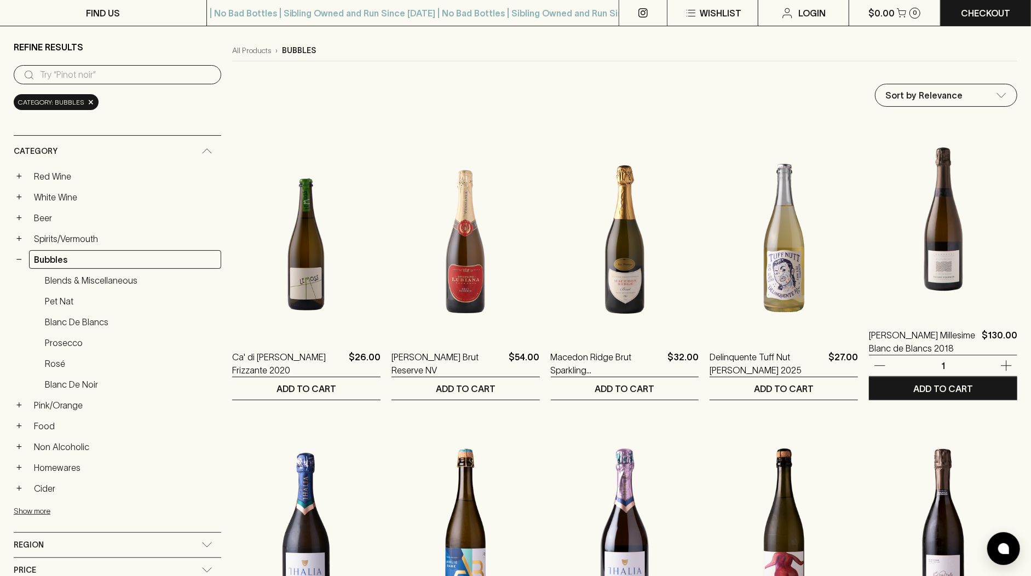
scroll to position [86, 0]
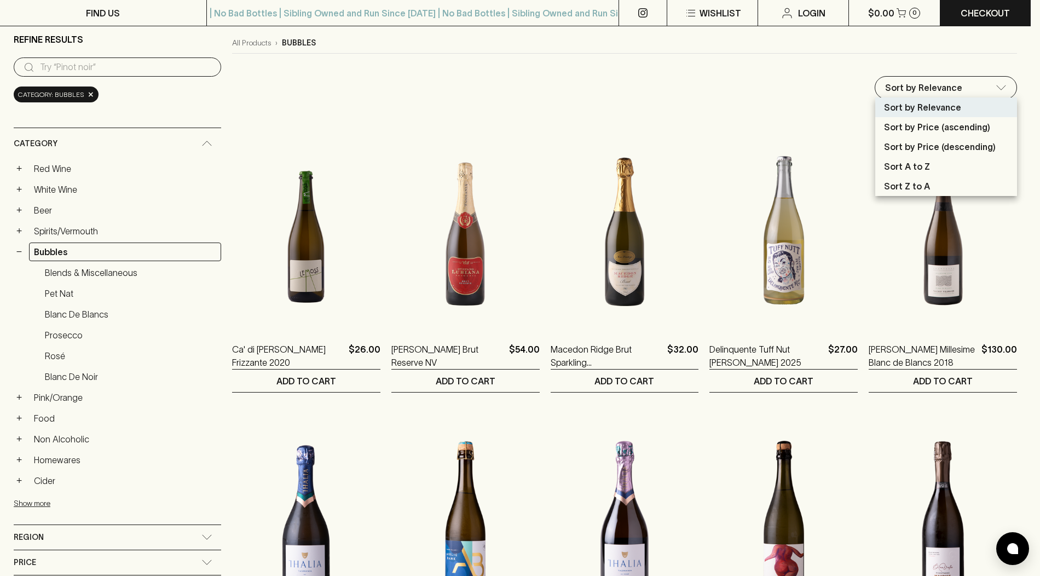
click at [986, 119] on li "Sort by Price (ascending)" at bounding box center [947, 127] width 142 height 20
type input "price:asc"
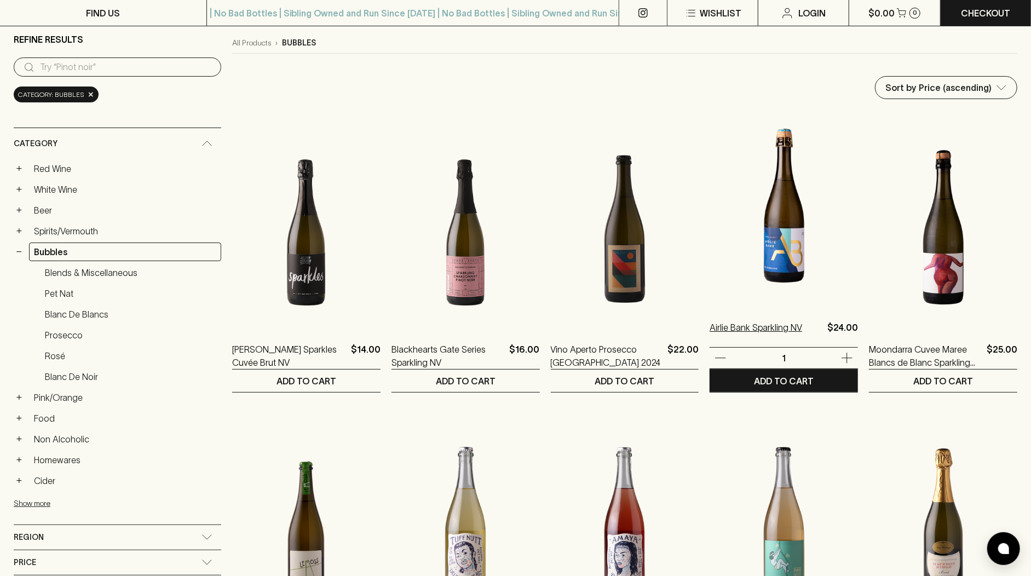
click at [710, 332] on p "Airlie Bank Sparkling NV" at bounding box center [756, 334] width 93 height 26
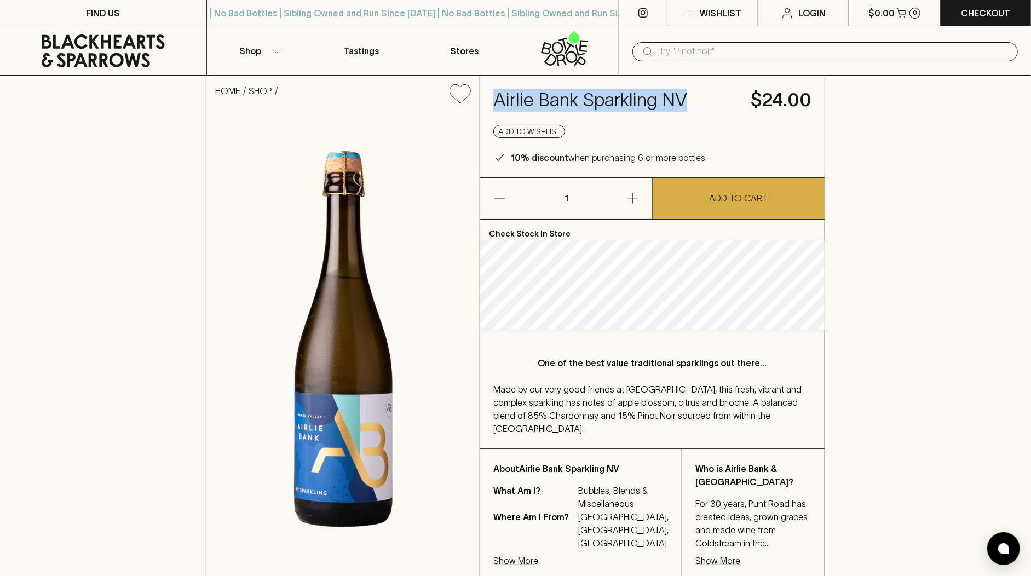
drag, startPoint x: 490, startPoint y: 102, endPoint x: 715, endPoint y: 101, distance: 224.5
click at [715, 101] on div "Airlie Bank Sparkling NV $24.00 Add to wishlist 10% discount when purchasing 6 …" at bounding box center [652, 127] width 344 height 102
copy h4 "Airlie Bank Sparkling NV"
click at [892, 124] on div "HOME SHOP Airlie Bank Sparkling NV $24.00 Add to wishlist 10% discount when pur…" at bounding box center [515, 328] width 1031 height 505
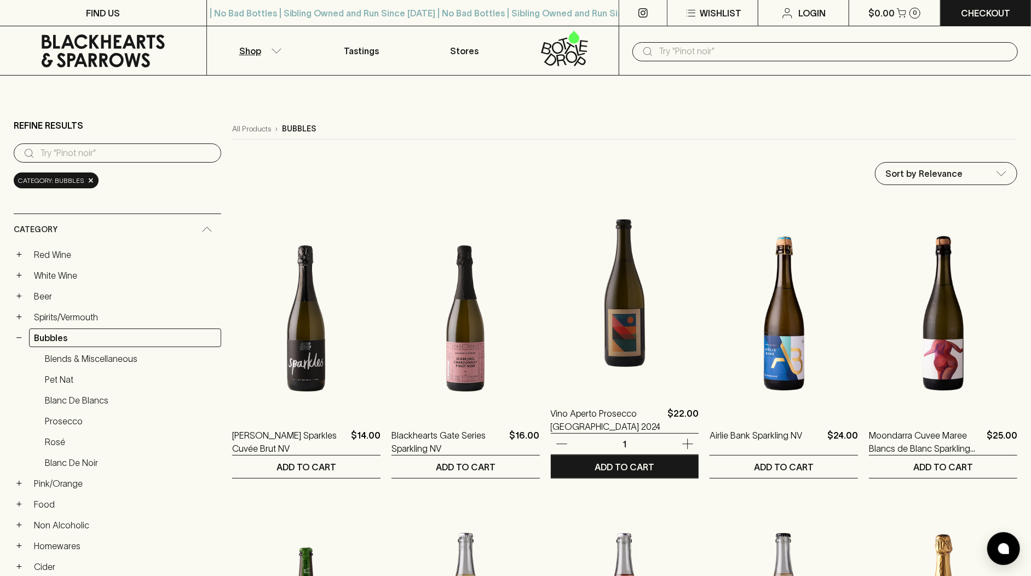
click at [603, 365] on img at bounding box center [625, 295] width 148 height 192
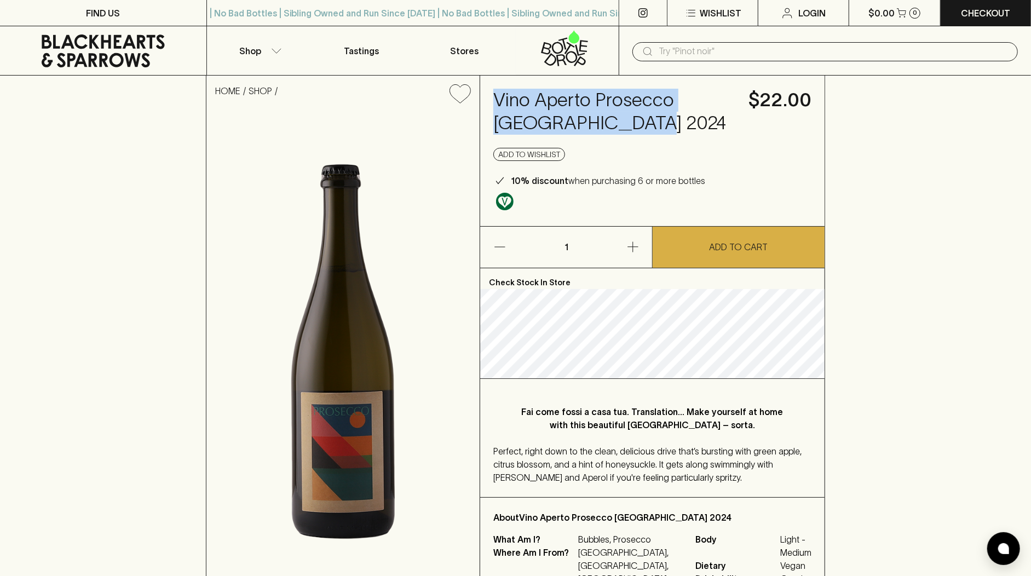
drag, startPoint x: 516, startPoint y: 107, endPoint x: 496, endPoint y: 99, distance: 22.4
click at [496, 99] on h4 "Vino Aperto Prosecco [GEOGRAPHIC_DATA] 2024" at bounding box center [614, 112] width 242 height 46
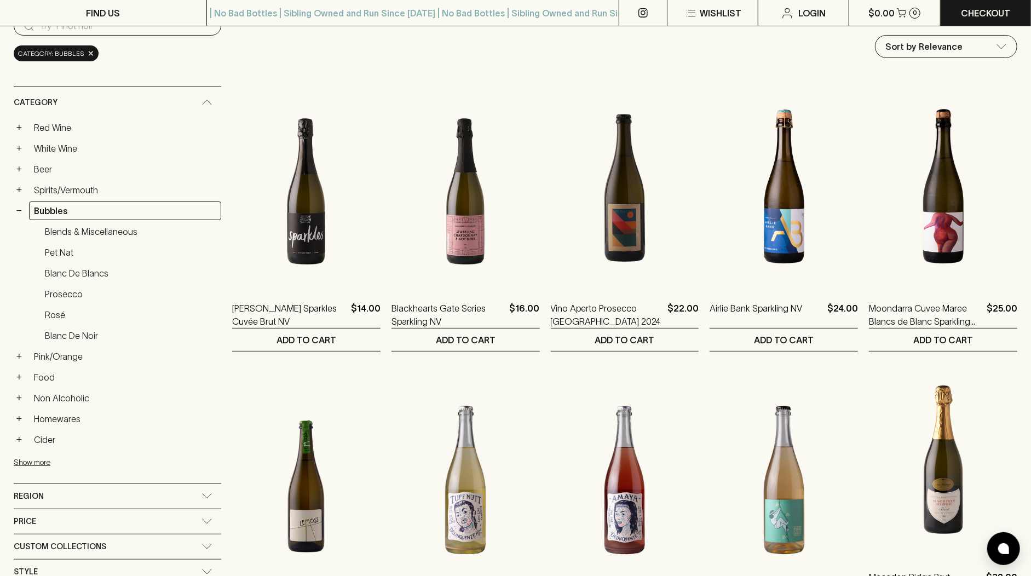
scroll to position [112, 0]
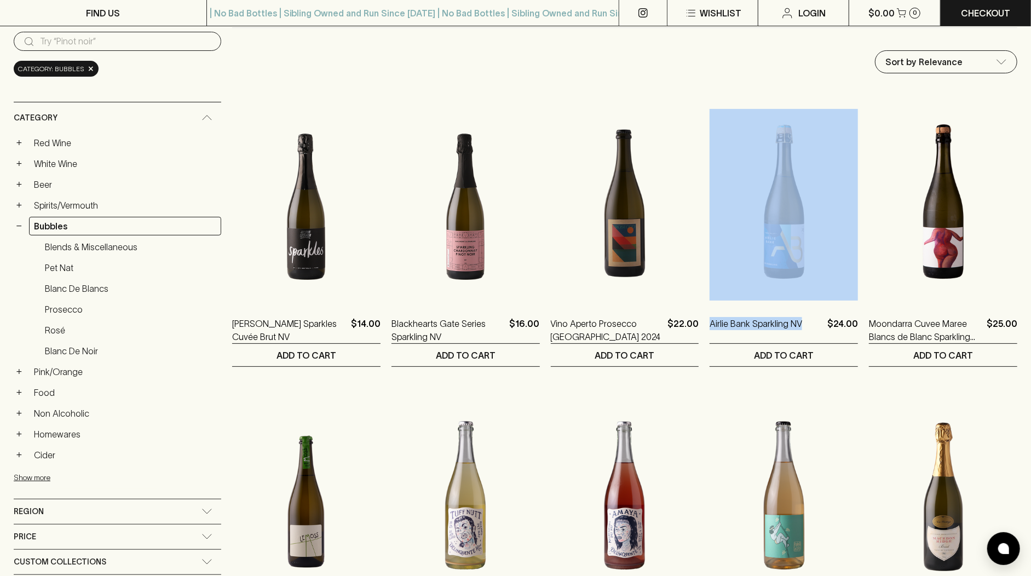
drag, startPoint x: 782, startPoint y: 302, endPoint x: 680, endPoint y: 304, distance: 102.4
copy div "Airlie Bank Sparkling NV"
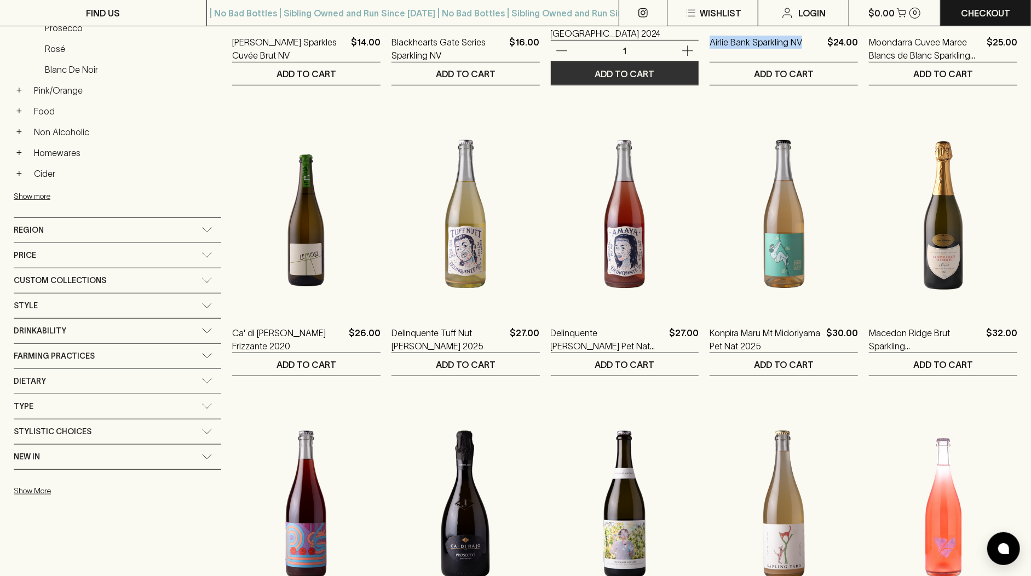
scroll to position [456, 0]
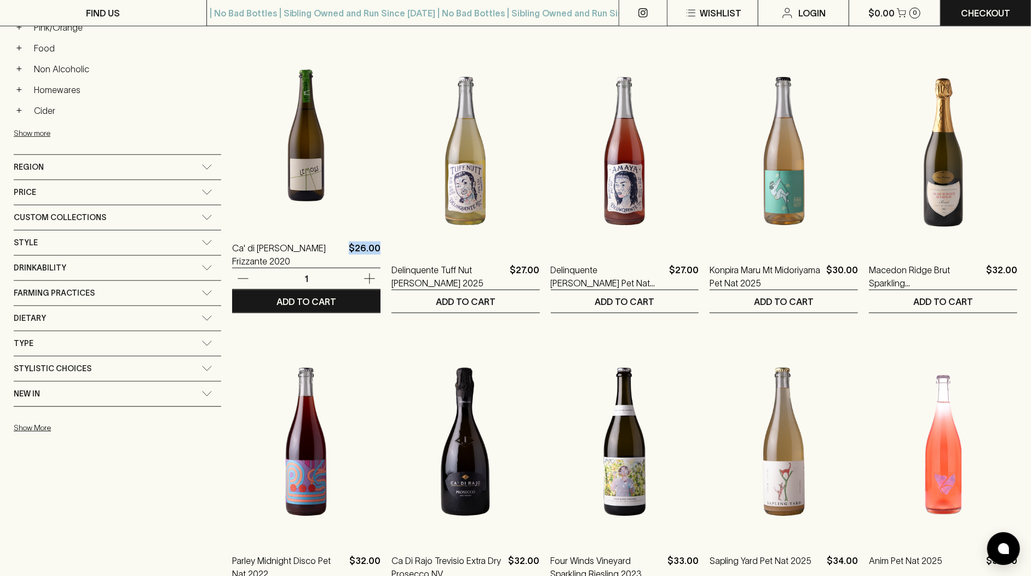
drag, startPoint x: 321, startPoint y: 243, endPoint x: 322, endPoint y: 254, distance: 11.0
click at [322, 254] on div "Ca' di [PERSON_NAME] Frizzante 2020 $26.00 1 ADD TO CART" at bounding box center [306, 173] width 148 height 280
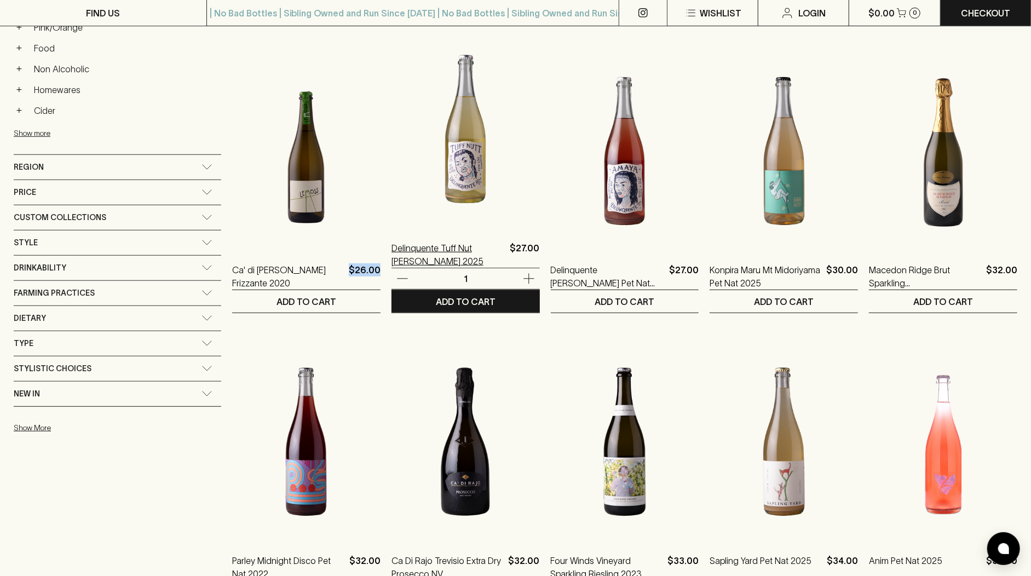
click at [392, 262] on p "Delinquente Tuff Nut [PERSON_NAME] 2025" at bounding box center [449, 254] width 114 height 26
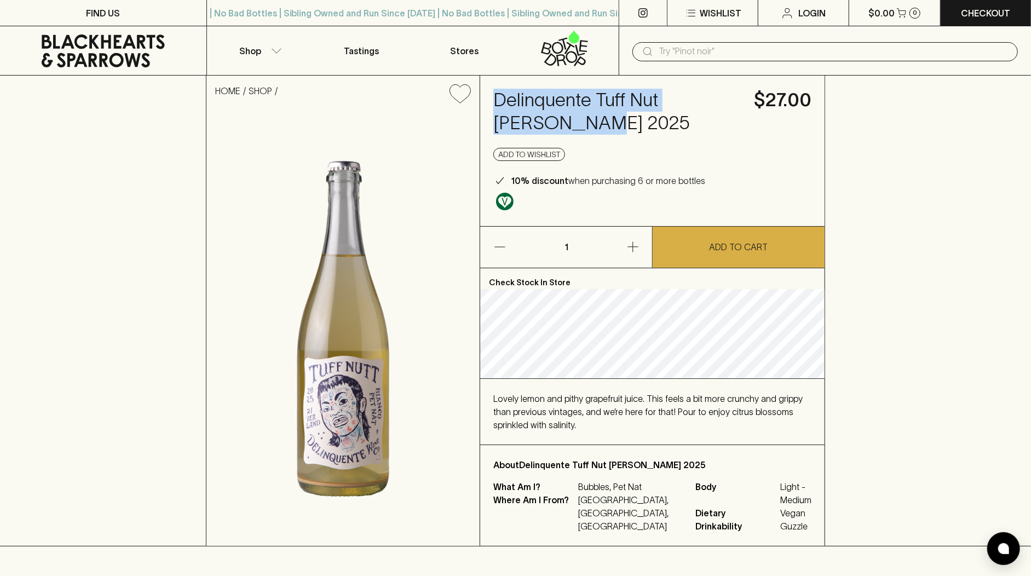
drag, startPoint x: 543, startPoint y: 126, endPoint x: 492, endPoint y: 101, distance: 57.1
click at [492, 101] on div "Delinquente Tuff Nut [PERSON_NAME] 2025 $27.00 Add to wishlist 10% discount whe…" at bounding box center [652, 151] width 344 height 151
copy h4 "Delinquente Tuff Nut [PERSON_NAME] 2025"
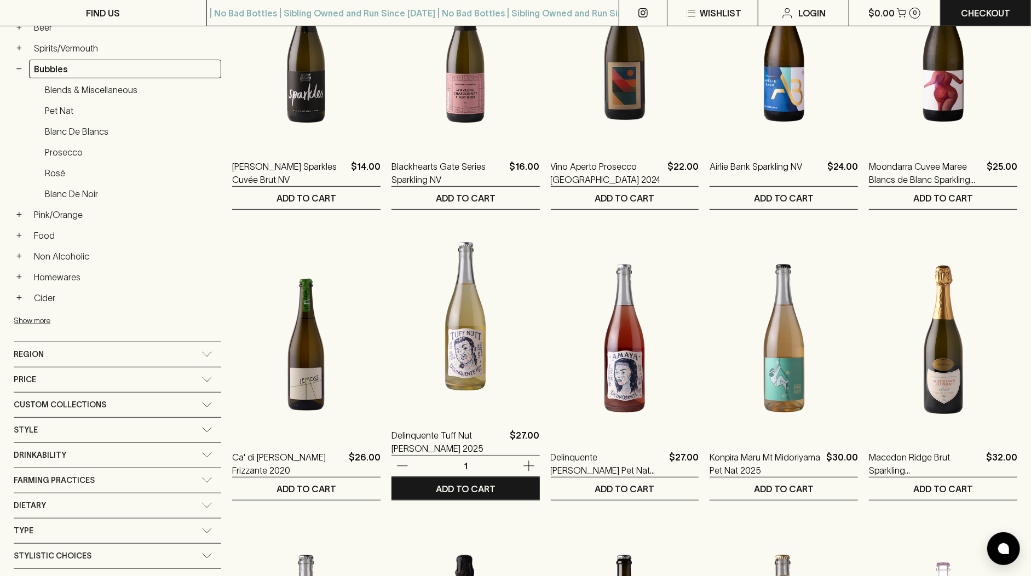
scroll to position [144, 0]
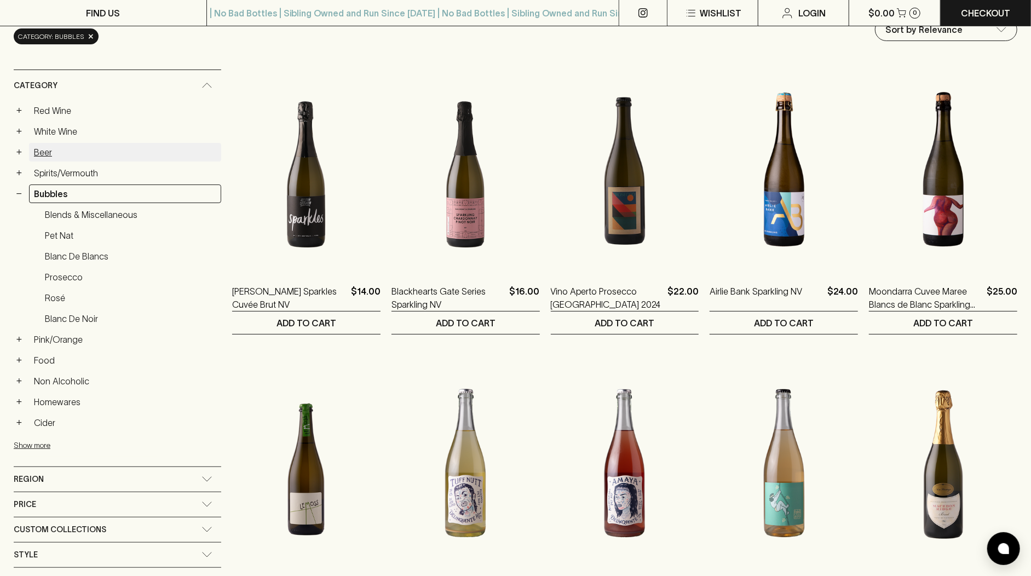
click at [70, 145] on link "Beer" at bounding box center [125, 152] width 192 height 19
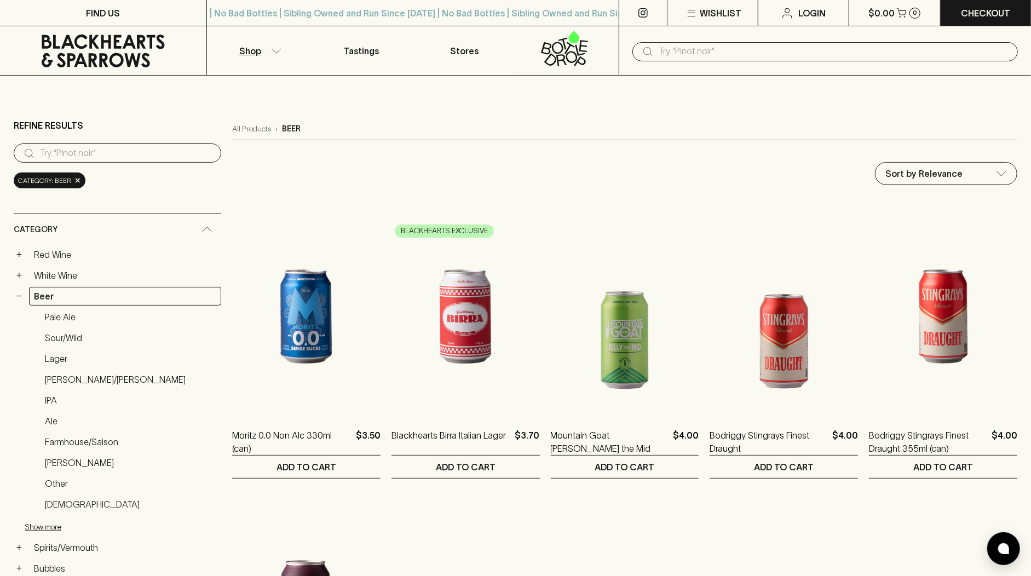
click at [722, 53] on input "text" at bounding box center [834, 52] width 350 height 18
type input "stone"
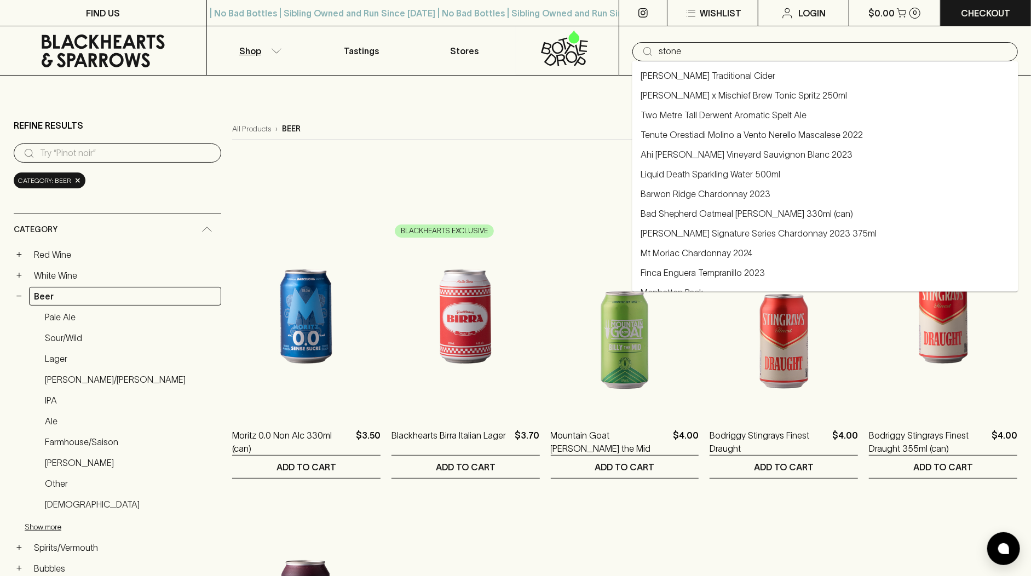
type input "stone"
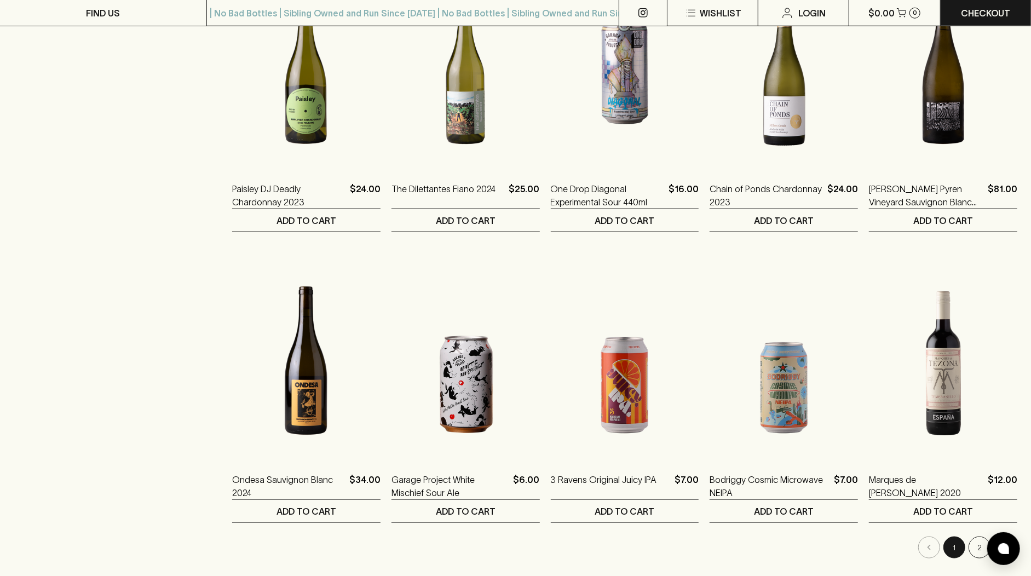
scroll to position [969, 0]
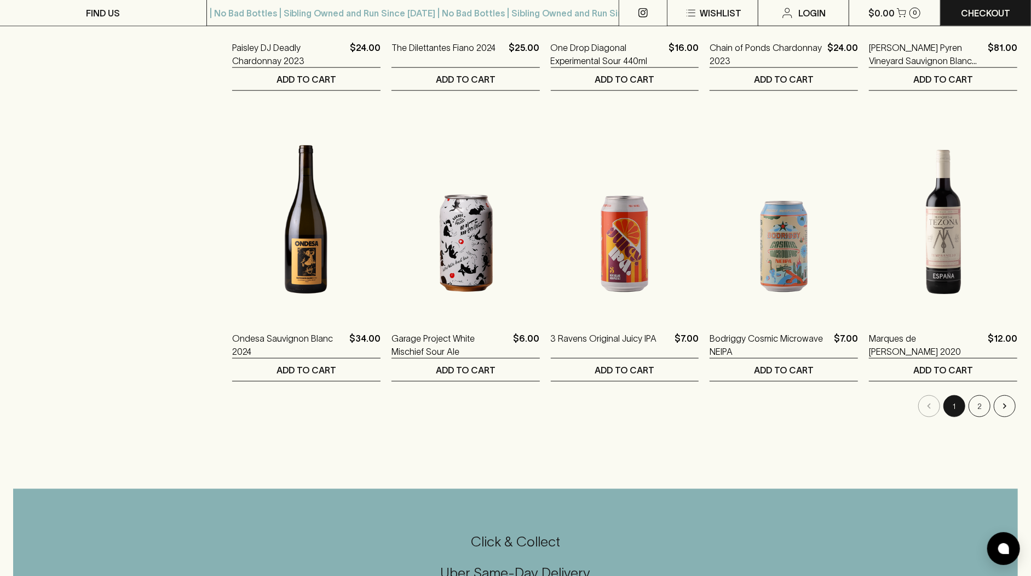
type input "stone"
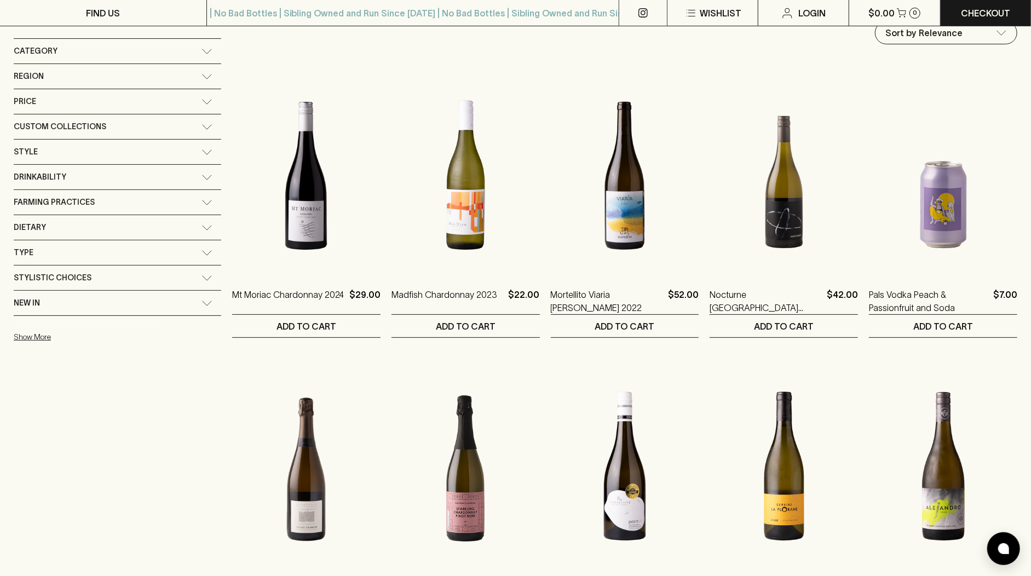
scroll to position [0, 0]
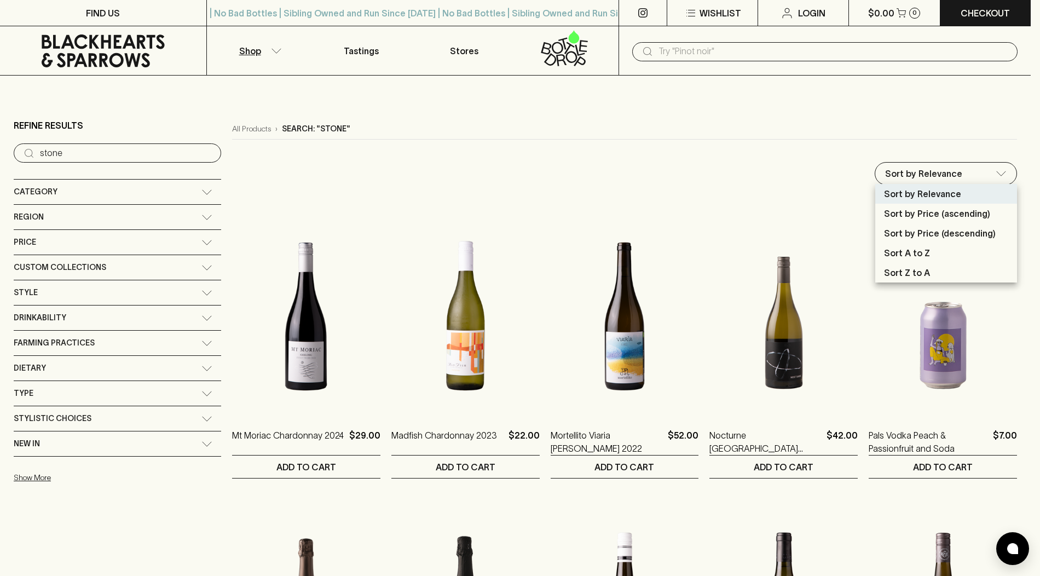
click at [818, 156] on div at bounding box center [520, 288] width 1040 height 576
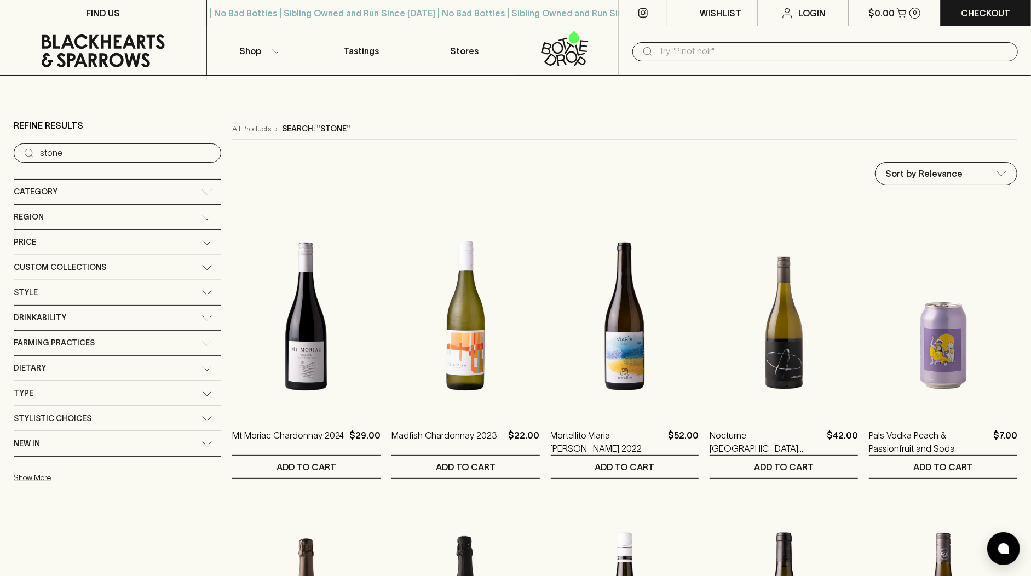
click at [134, 194] on div "Category" at bounding box center [108, 192] width 188 height 14
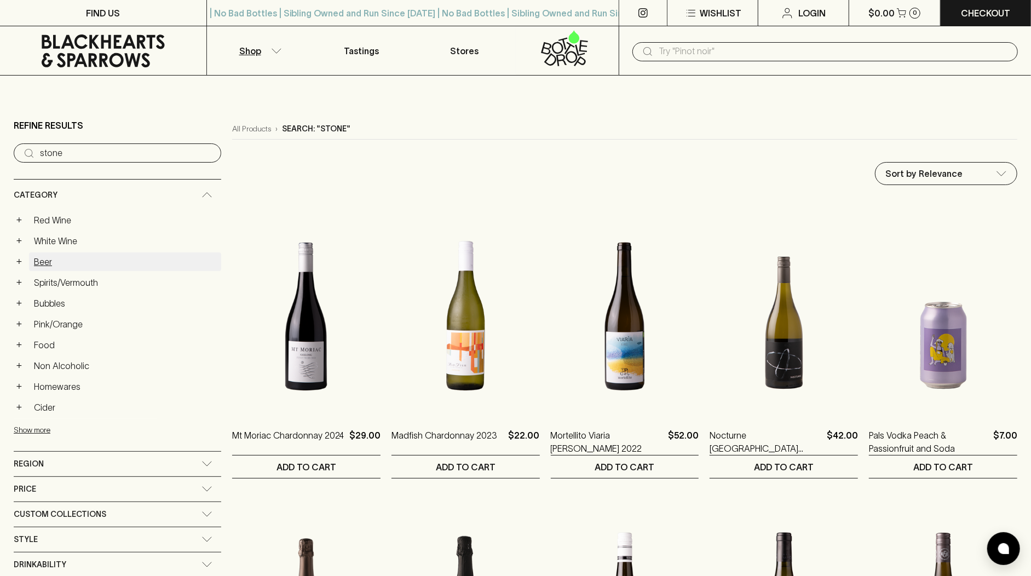
click at [94, 257] on link "Beer" at bounding box center [125, 261] width 192 height 19
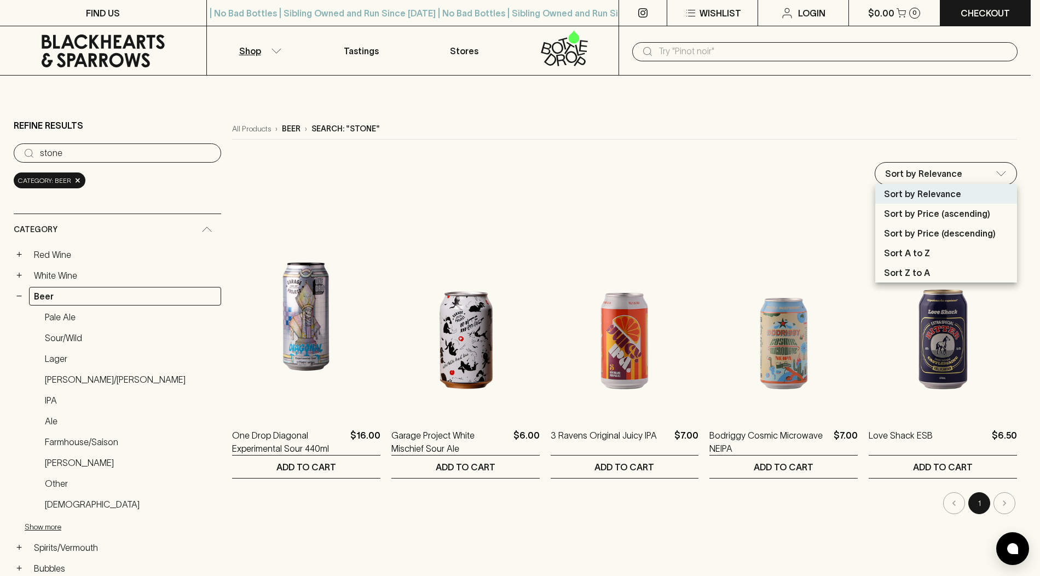
click at [998, 207] on li "Sort by Price (ascending)" at bounding box center [947, 214] width 142 height 20
type input "price:asc"
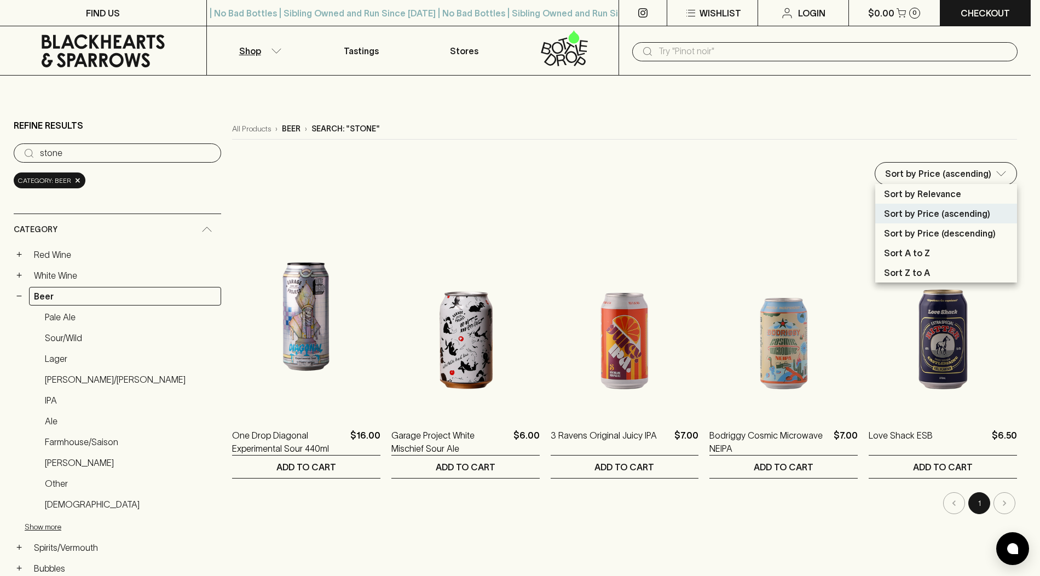
click at [761, 199] on div at bounding box center [520, 288] width 1040 height 576
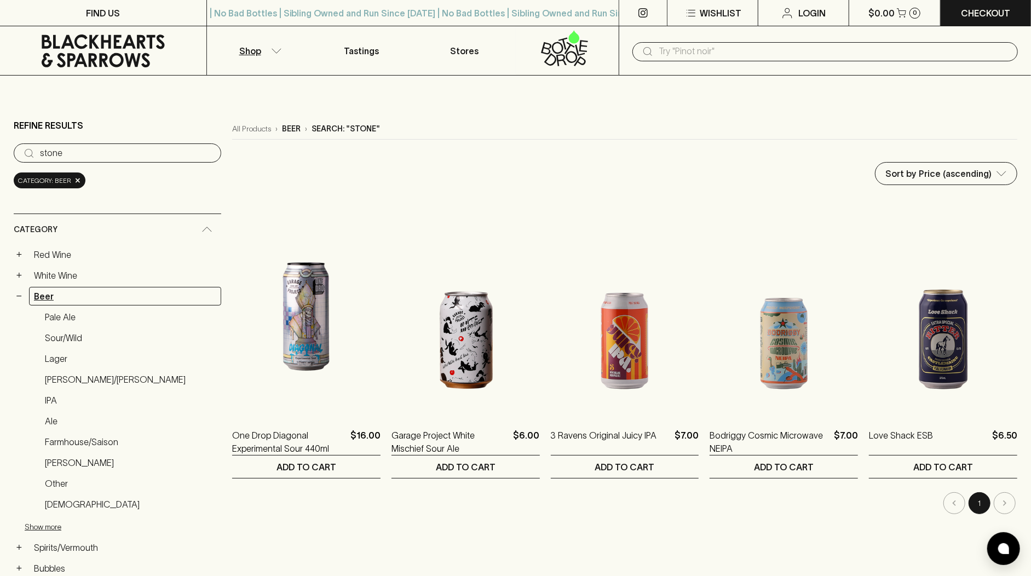
click at [109, 293] on link "Beer" at bounding box center [125, 296] width 192 height 19
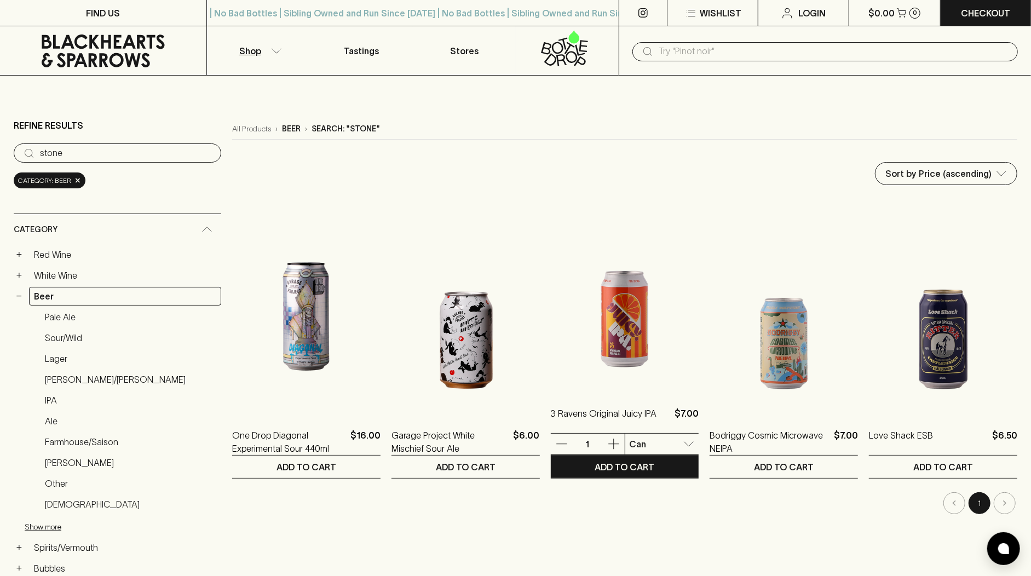
scroll to position [140, 0]
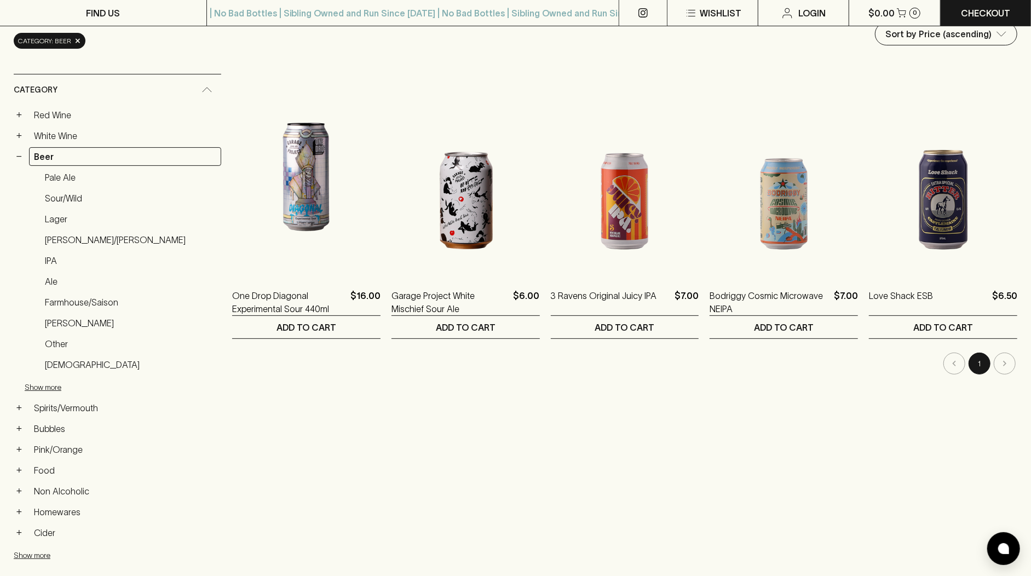
click at [1000, 362] on li "pagination navigation" at bounding box center [1004, 364] width 25 height 22
click at [1006, 360] on li "pagination navigation" at bounding box center [1004, 364] width 25 height 22
click at [49, 152] on link "Beer" at bounding box center [125, 156] width 192 height 19
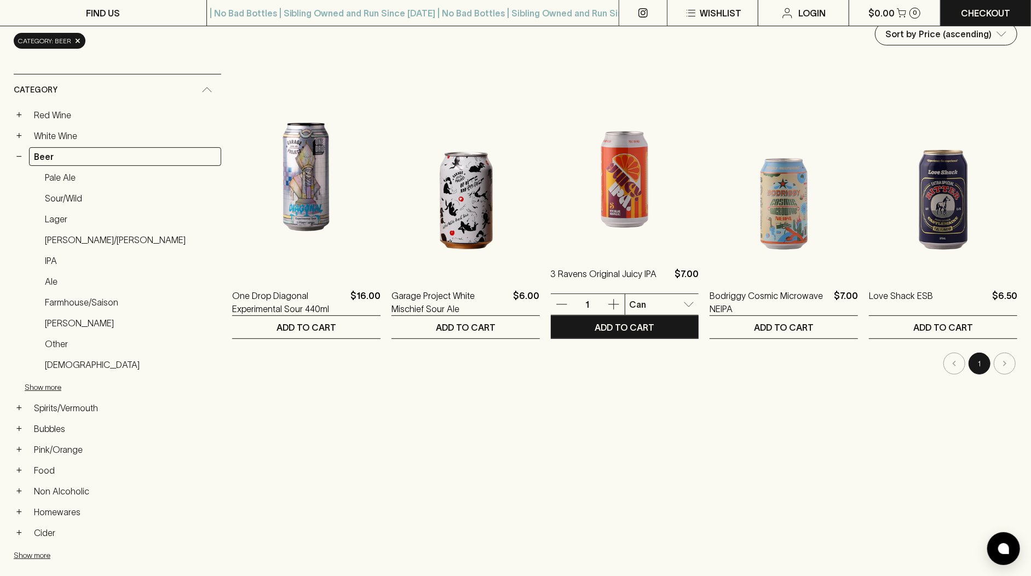
scroll to position [0, 0]
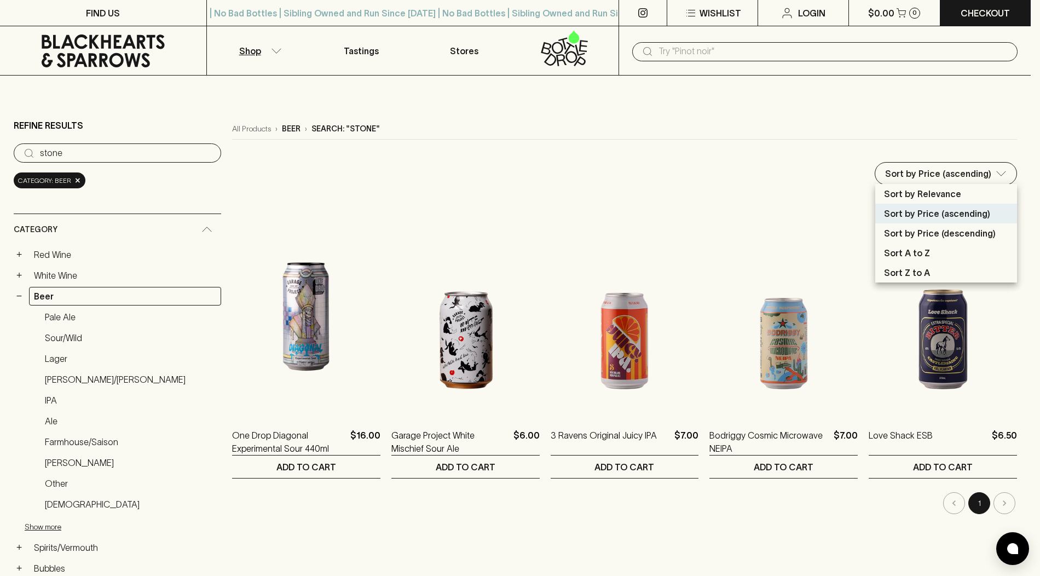
click at [77, 180] on div at bounding box center [520, 288] width 1040 height 576
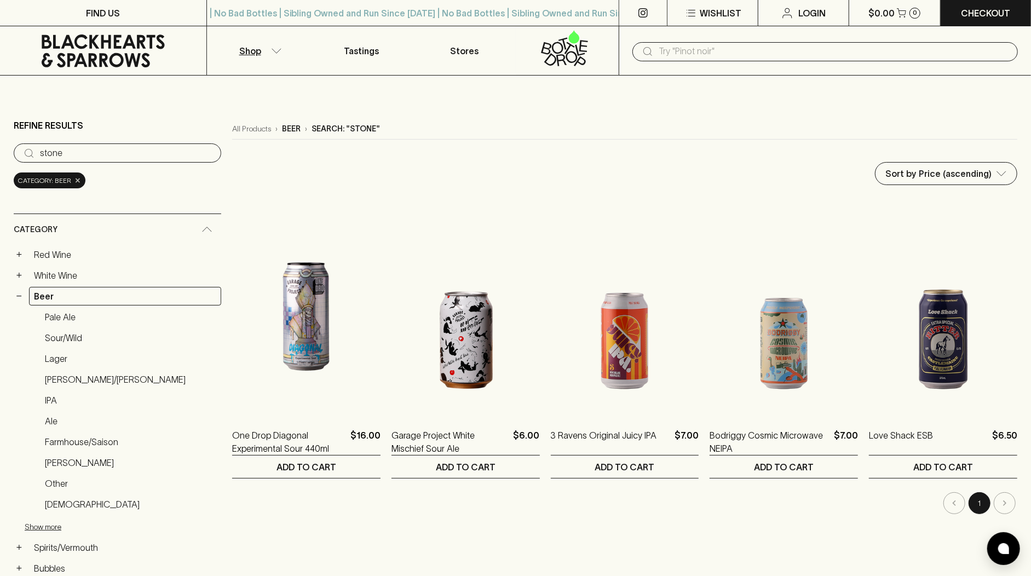
click at [75, 177] on span "×" at bounding box center [77, 180] width 7 height 11
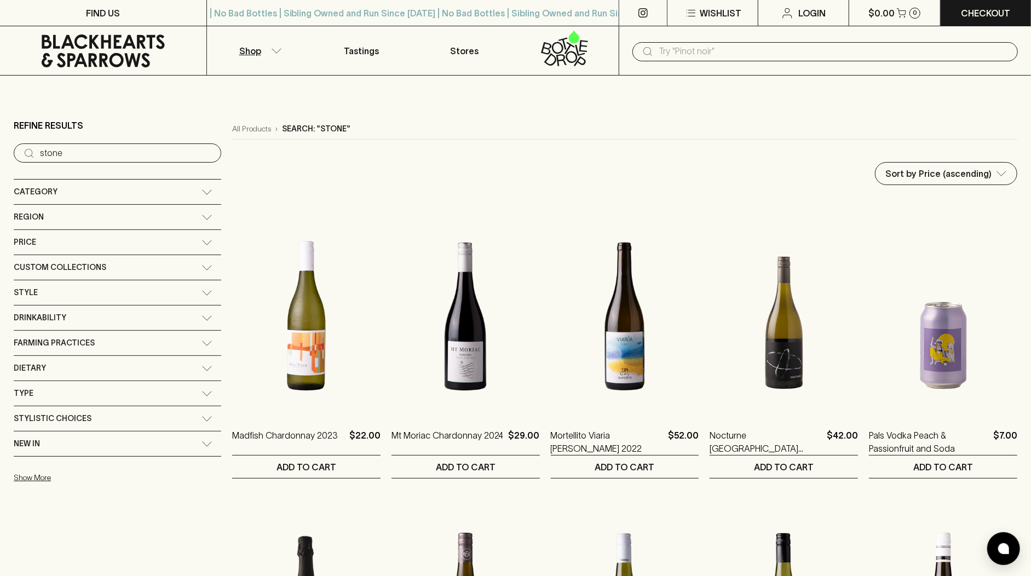
click at [64, 195] on div "Category" at bounding box center [108, 192] width 188 height 14
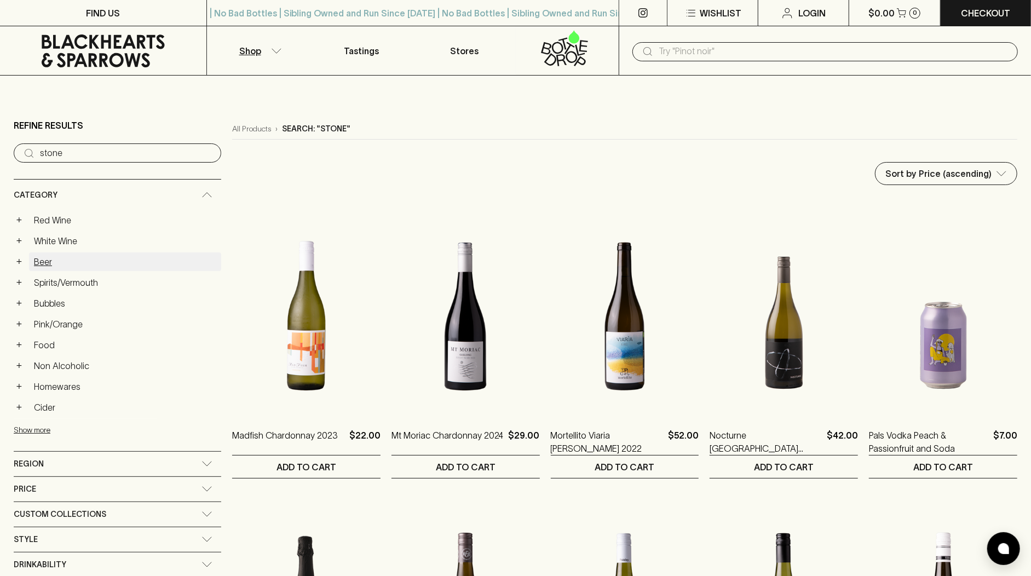
click at [67, 259] on link "Beer" at bounding box center [125, 261] width 192 height 19
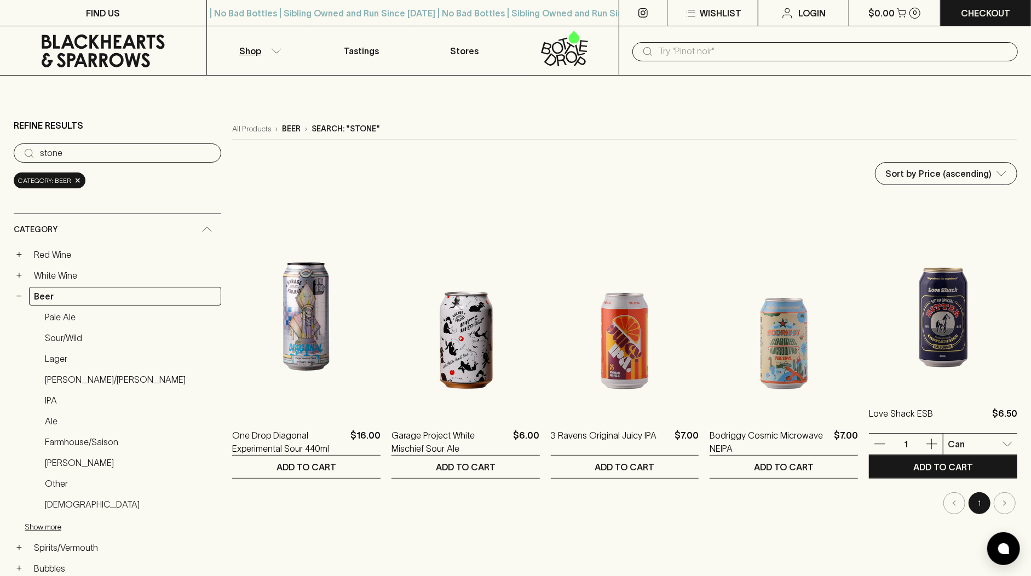
scroll to position [140, 0]
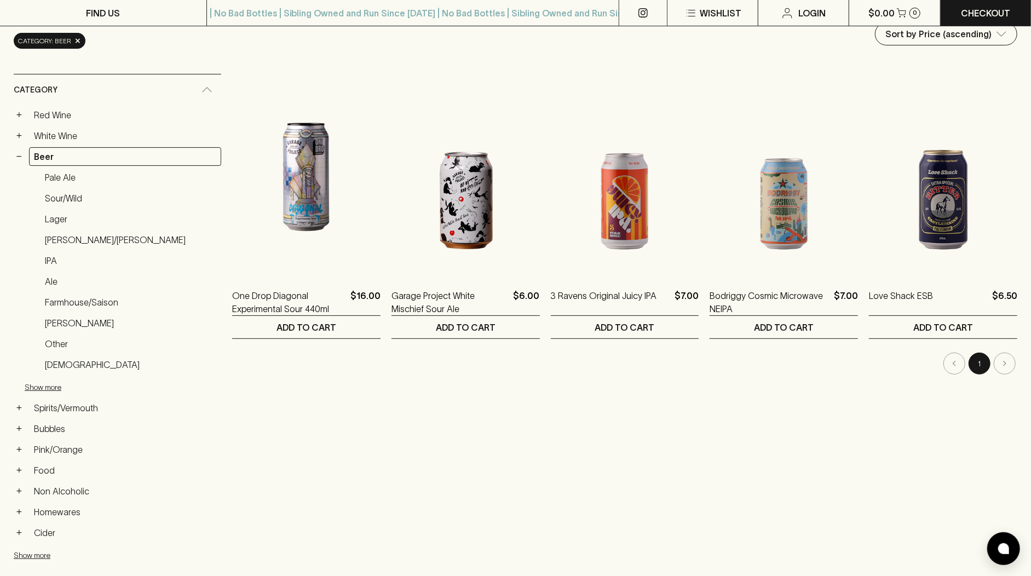
click at [1004, 361] on li "pagination navigation" at bounding box center [1004, 364] width 25 height 22
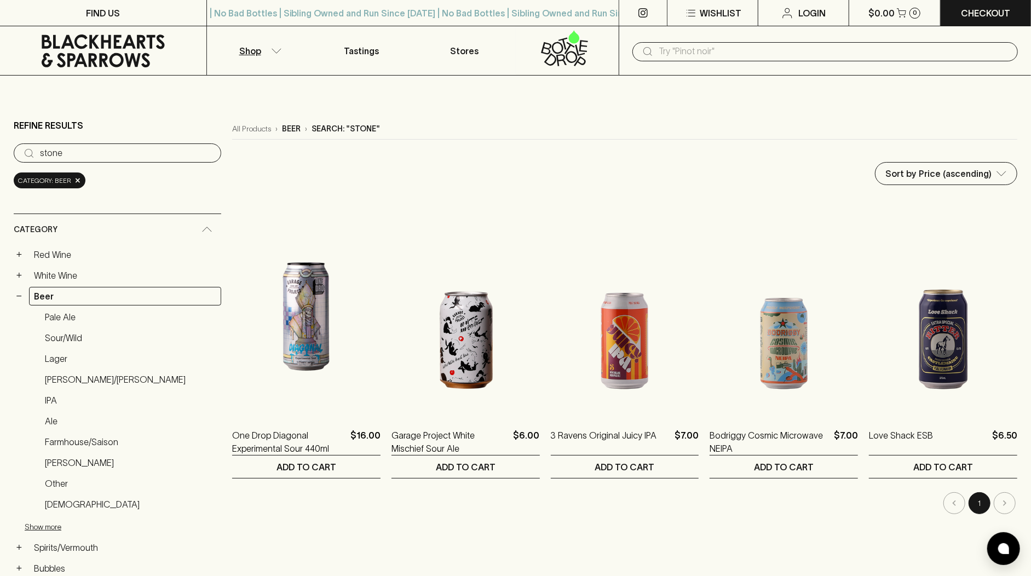
click at [90, 43] on icon at bounding box center [103, 50] width 123 height 33
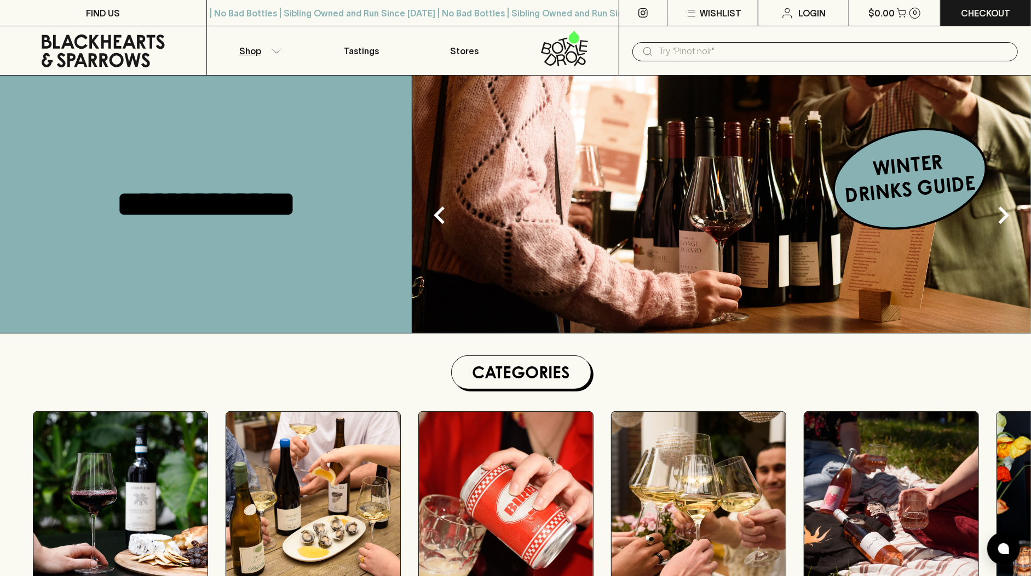
click at [257, 51] on p "Shop" at bounding box center [250, 50] width 22 height 13
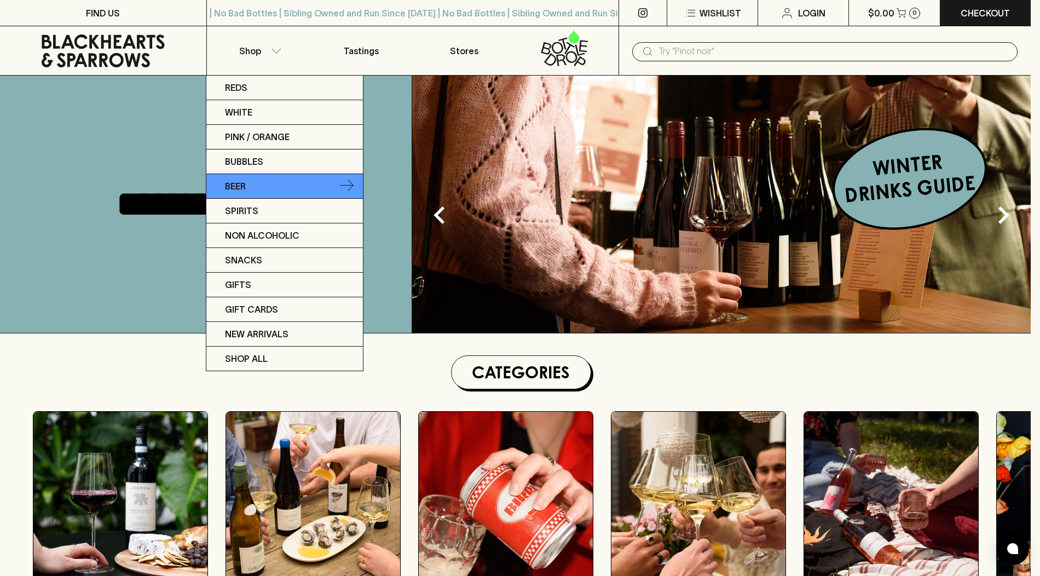
click at [267, 191] on link "Beer" at bounding box center [284, 186] width 157 height 25
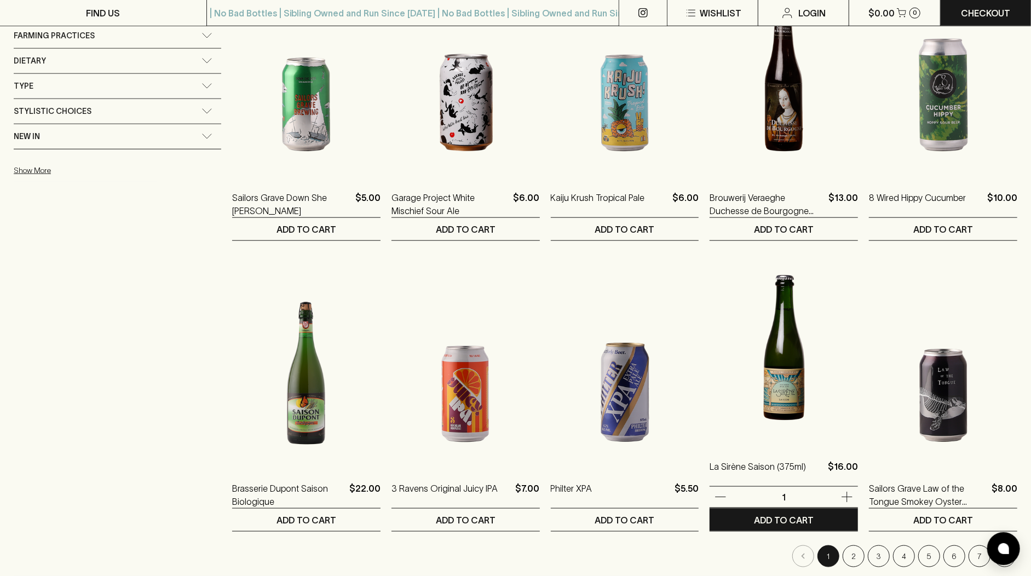
scroll to position [960, 0]
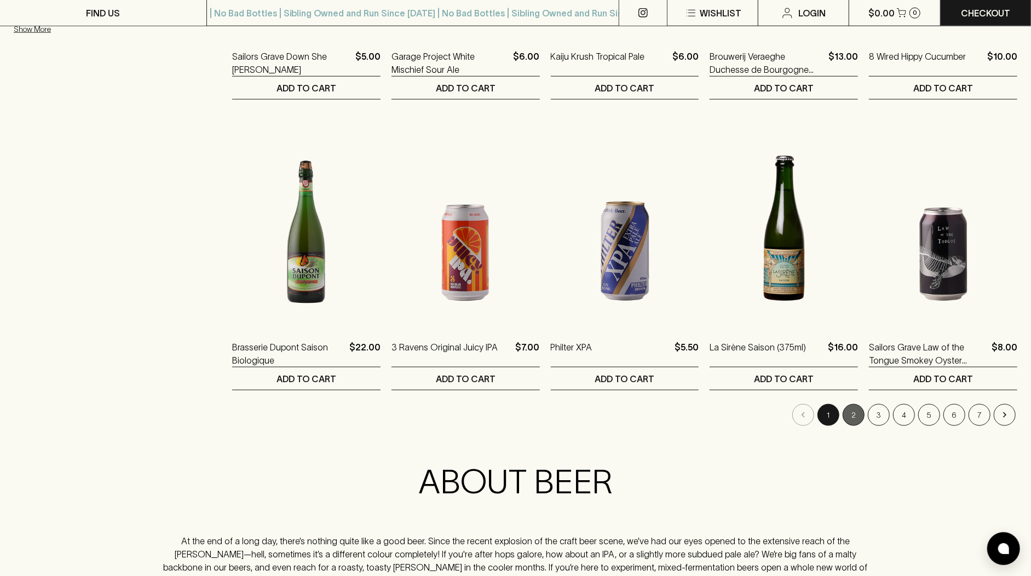
click at [856, 414] on button "2" at bounding box center [854, 415] width 22 height 22
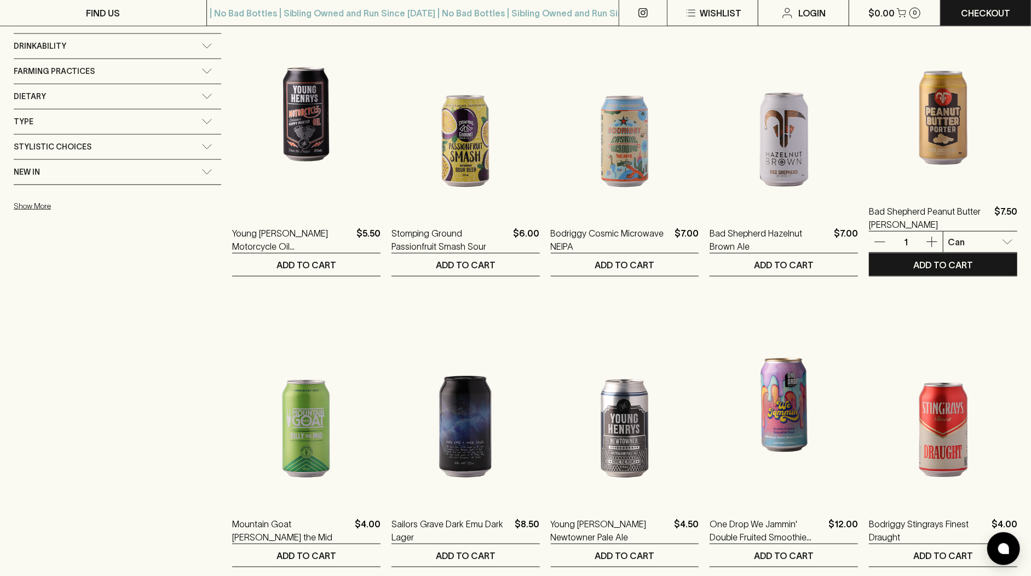
scroll to position [852, 0]
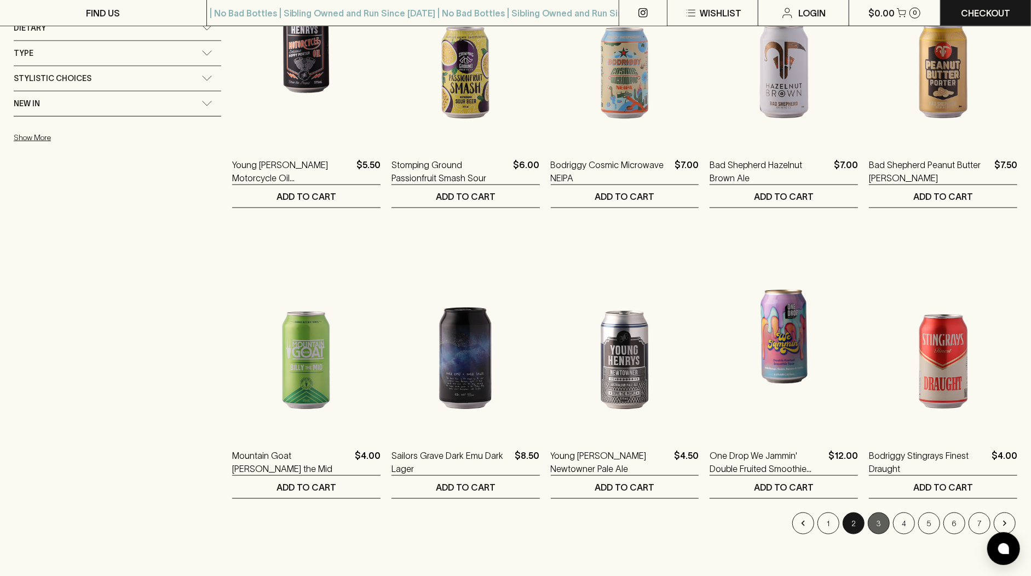
click at [872, 520] on button "3" at bounding box center [879, 524] width 22 height 22
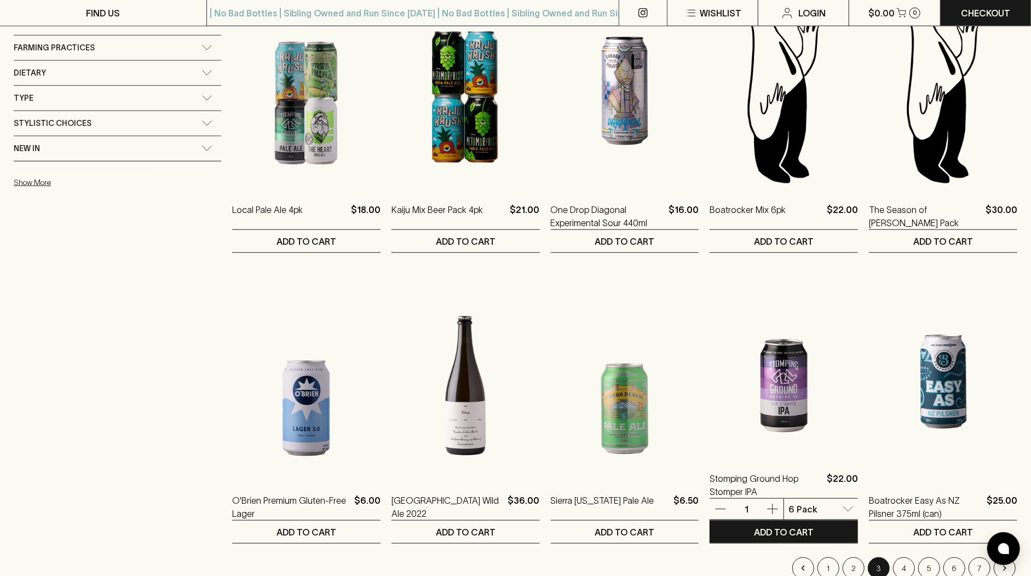
scroll to position [861, 0]
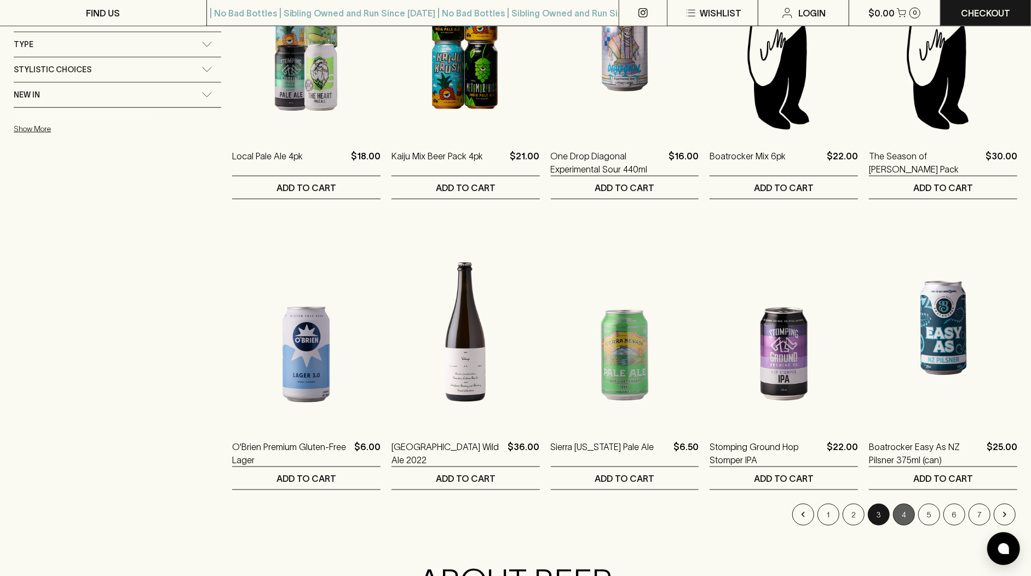
click at [906, 510] on button "4" at bounding box center [904, 515] width 22 height 22
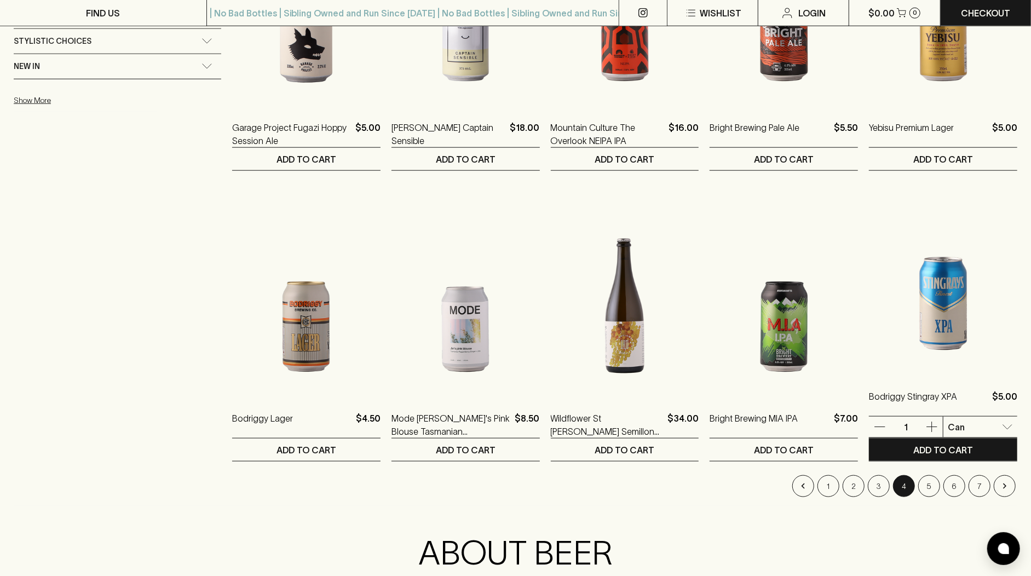
scroll to position [874, 0]
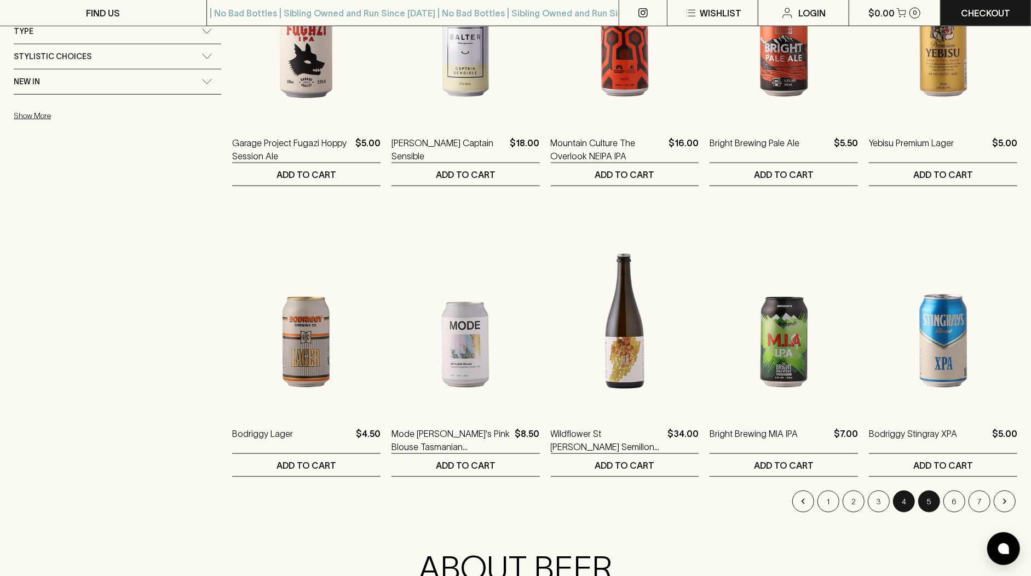
click at [928, 496] on button "5" at bounding box center [929, 502] width 22 height 22
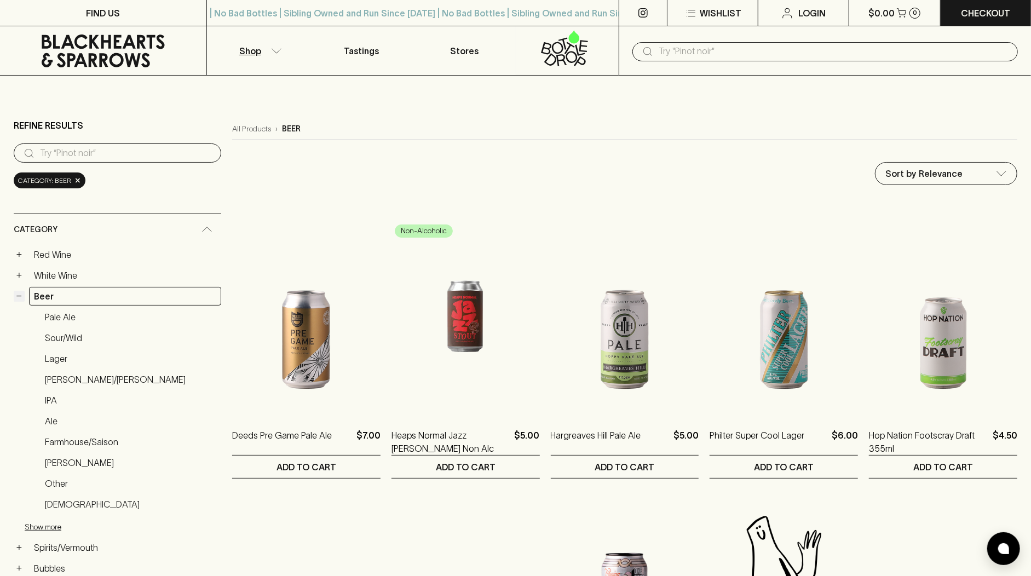
click at [18, 295] on button "−" at bounding box center [19, 296] width 11 height 11
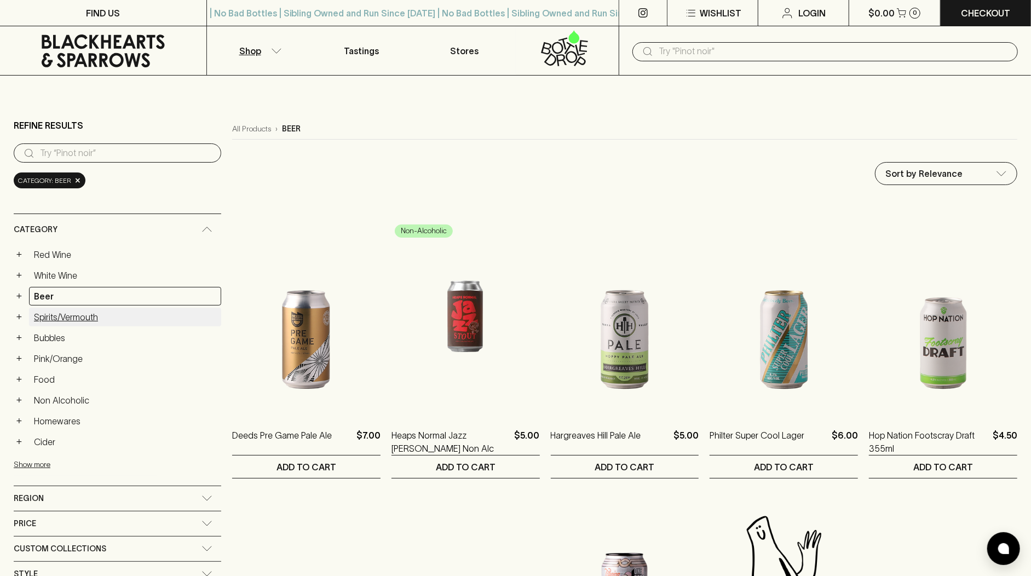
click at [90, 315] on link "Spirits/Vermouth" at bounding box center [125, 317] width 192 height 19
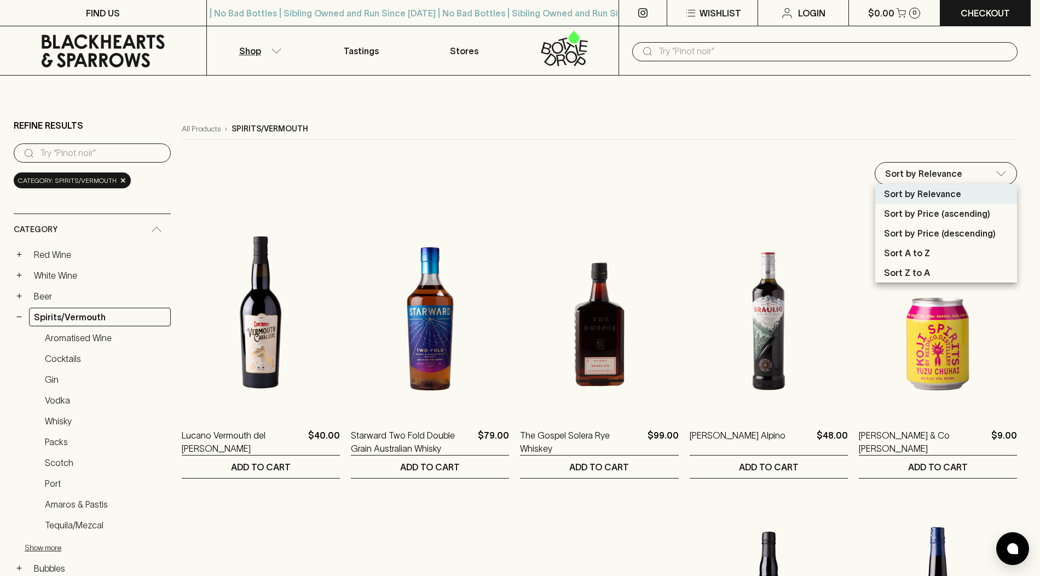
click at [995, 210] on li "Sort by Price (ascending)" at bounding box center [947, 214] width 142 height 20
type input "price:asc"
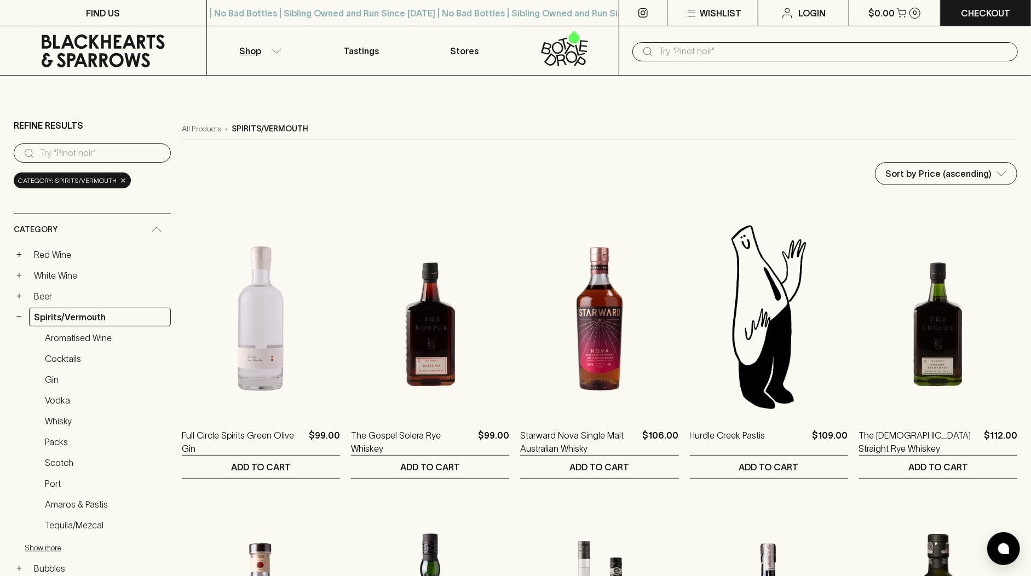
click at [120, 181] on span "×" at bounding box center [123, 180] width 7 height 11
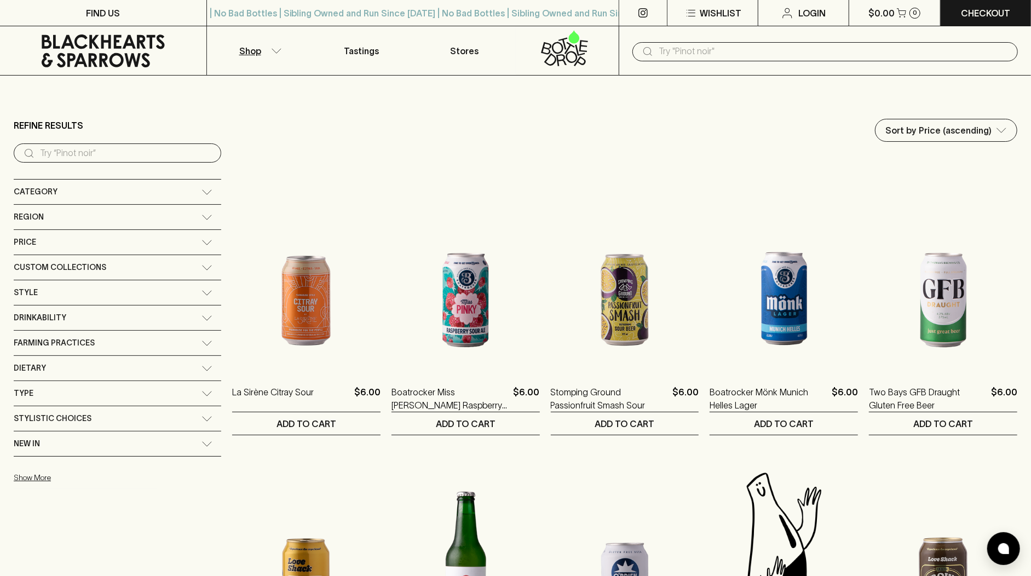
click at [108, 58] on icon at bounding box center [103, 50] width 190 height 33
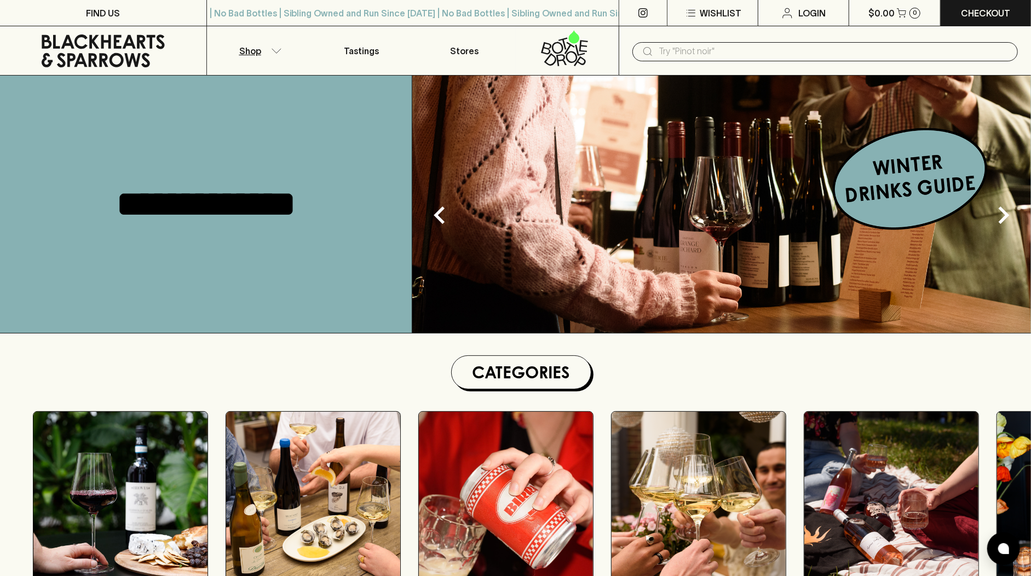
click at [247, 59] on button "Shop" at bounding box center [258, 50] width 103 height 49
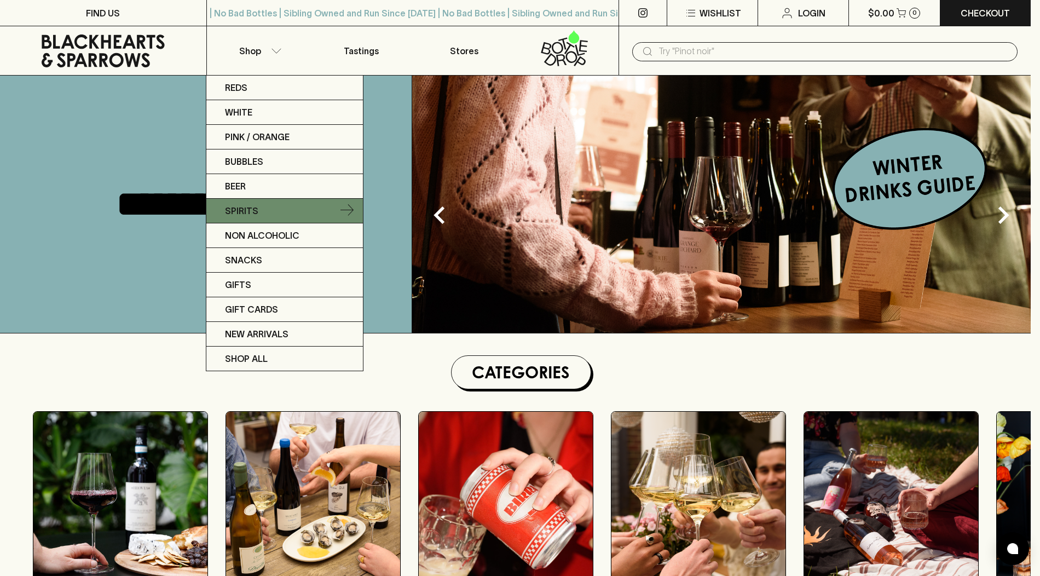
click at [263, 207] on link "Spirits" at bounding box center [284, 211] width 157 height 25
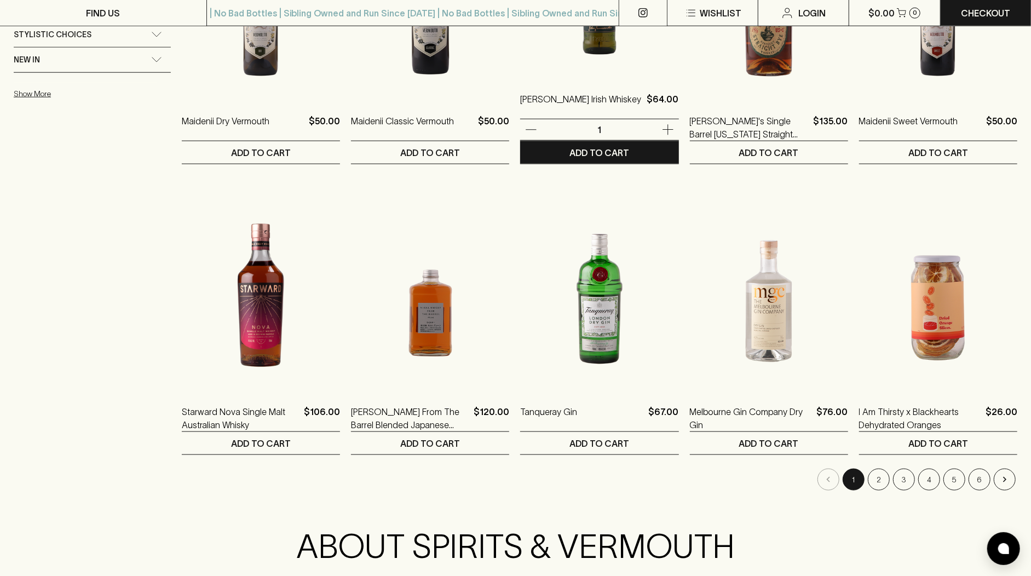
scroll to position [958, 0]
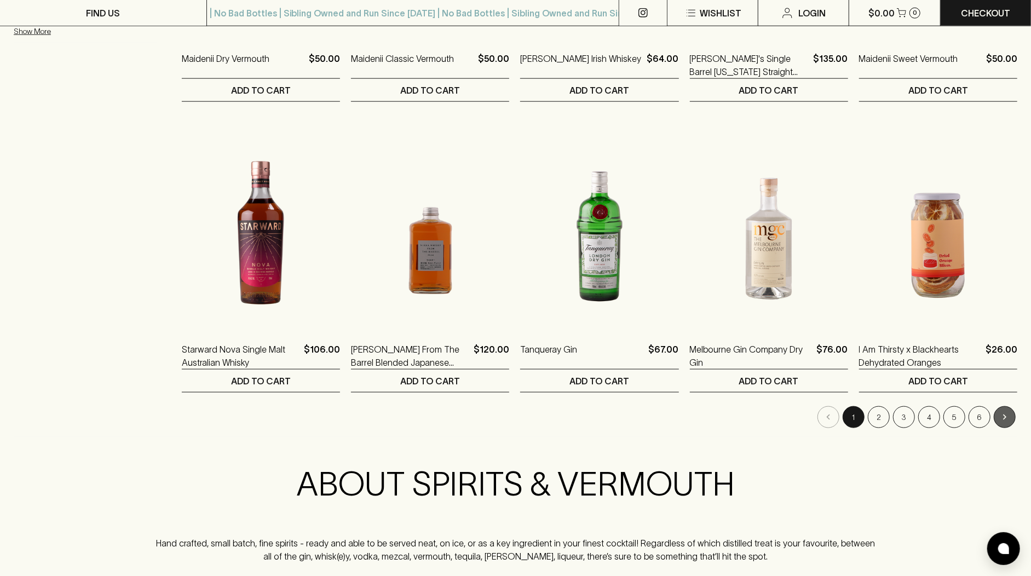
click at [997, 415] on button "Go to next page" at bounding box center [1005, 417] width 22 height 22
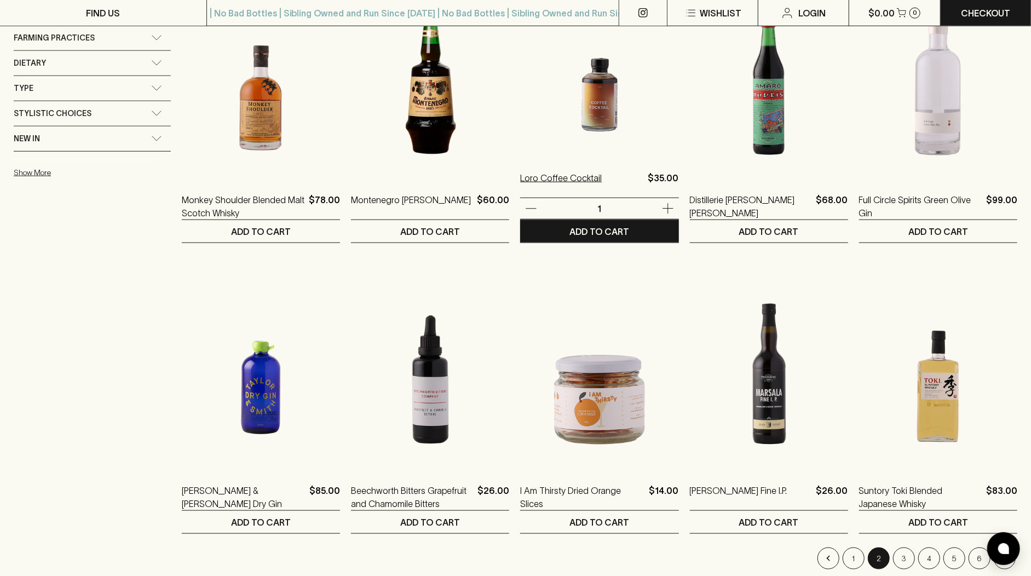
scroll to position [876, 0]
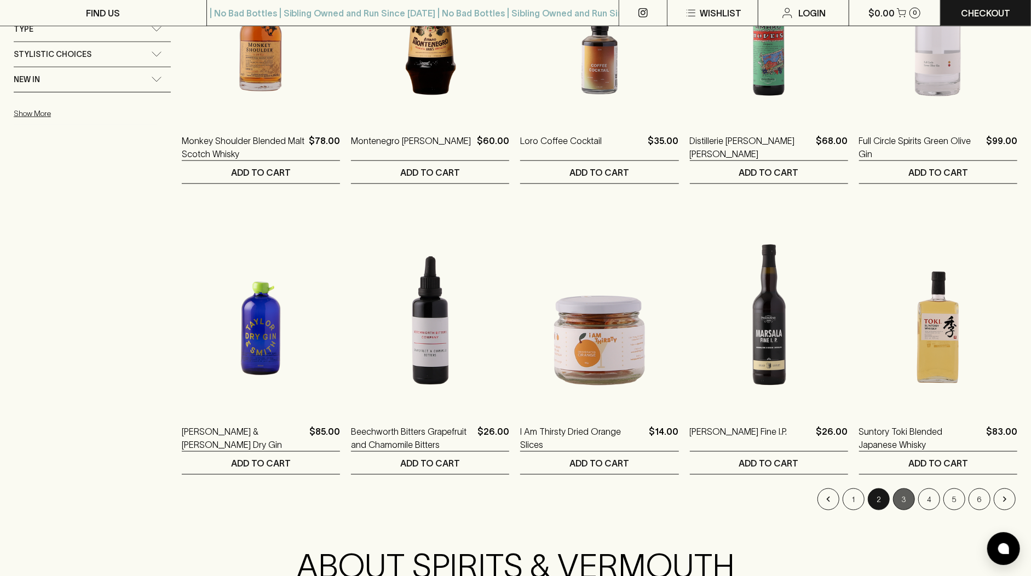
click at [906, 497] on button "3" at bounding box center [904, 499] width 22 height 22
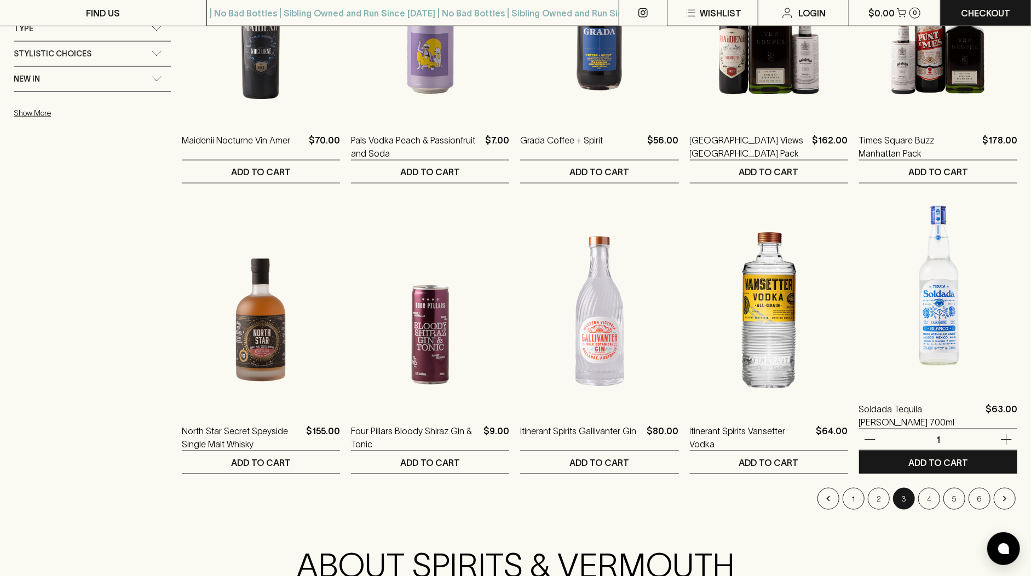
scroll to position [900, 0]
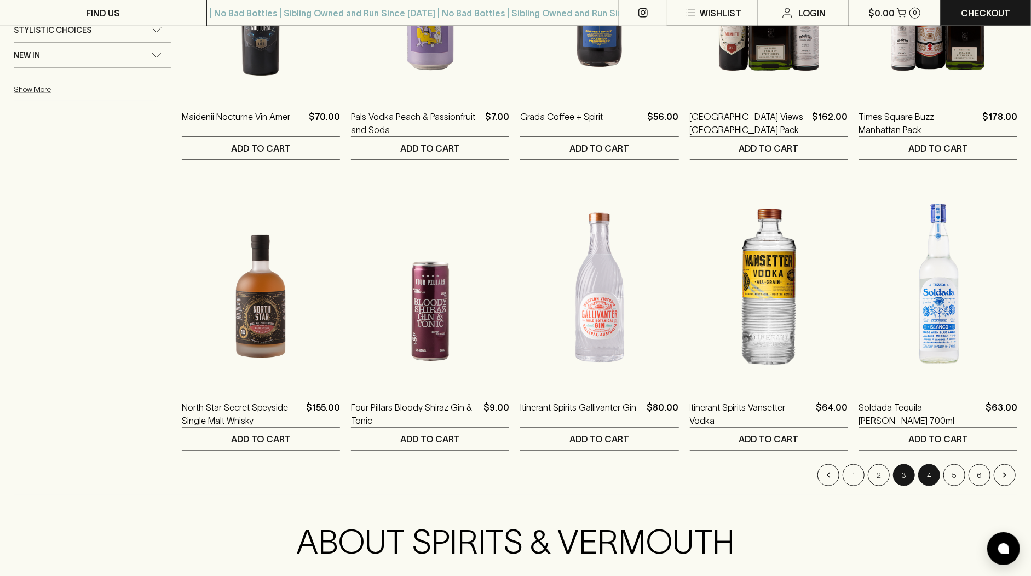
click at [926, 475] on button "4" at bounding box center [929, 475] width 22 height 22
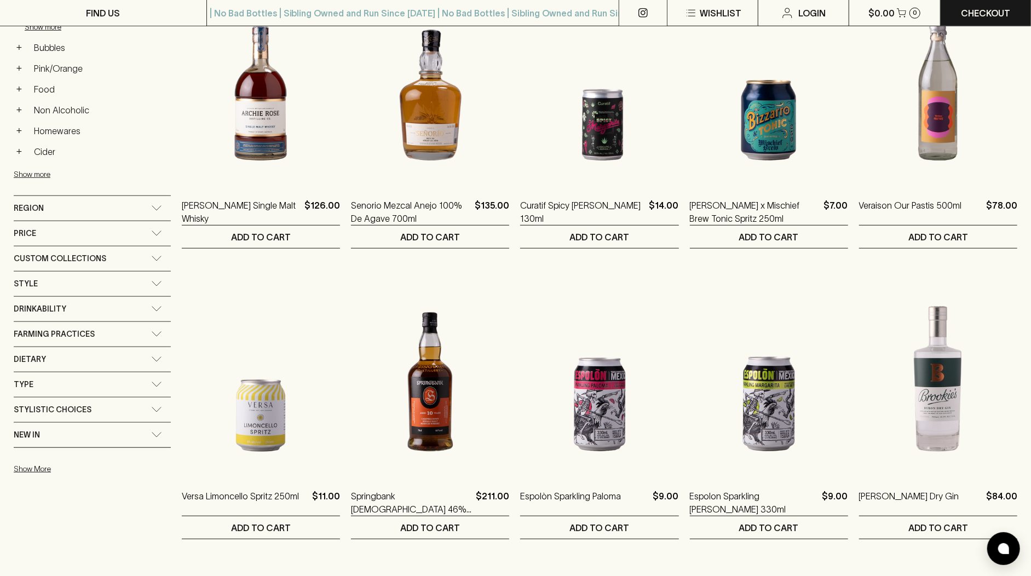
scroll to position [658, 0]
